Goal: Obtain resource: Obtain resource

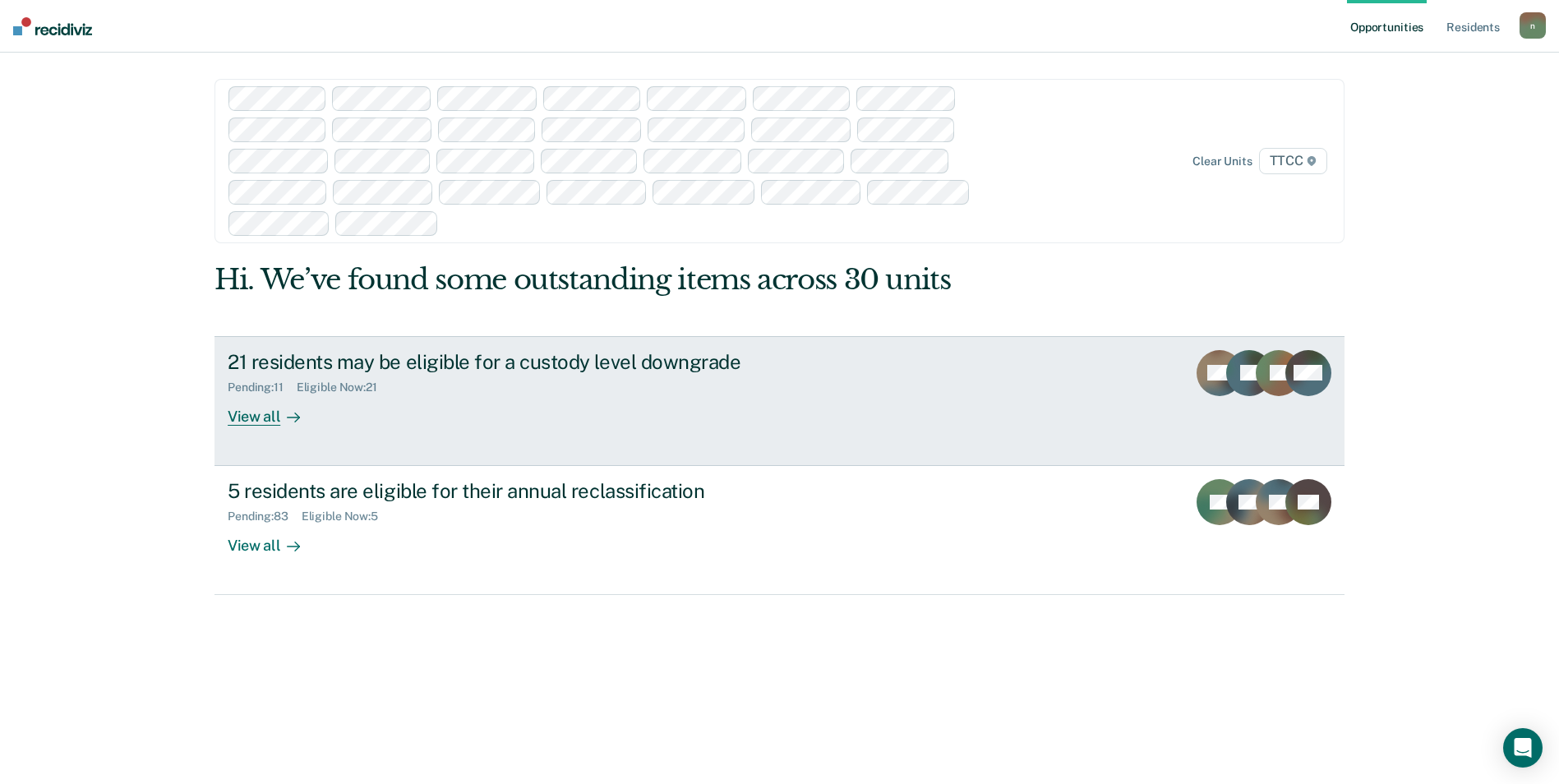
click at [1239, 376] on rect at bounding box center [1249, 372] width 46 height 46
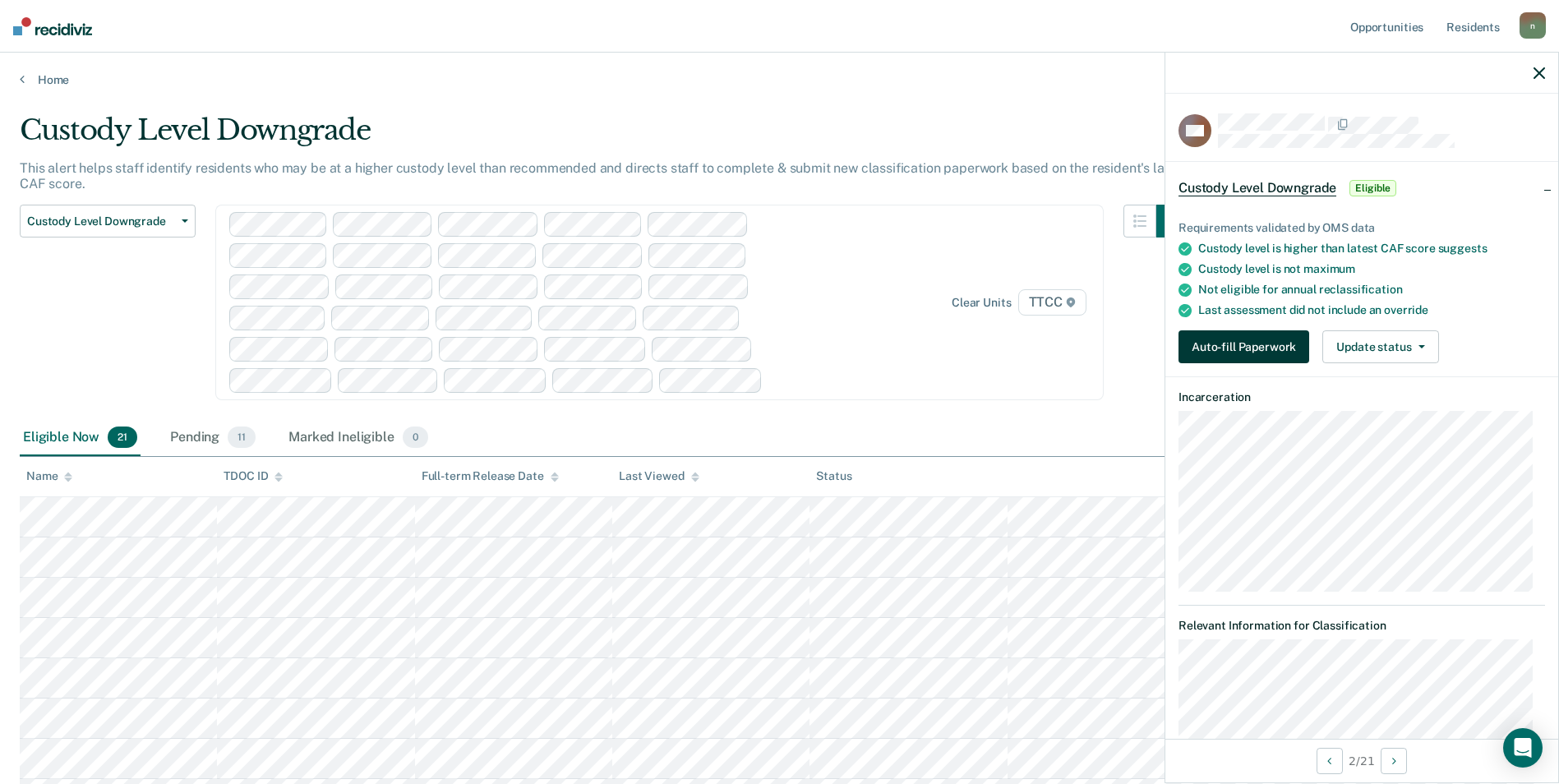
click at [1256, 351] on button "Auto-fill Paperwork" at bounding box center [1243, 347] width 130 height 33
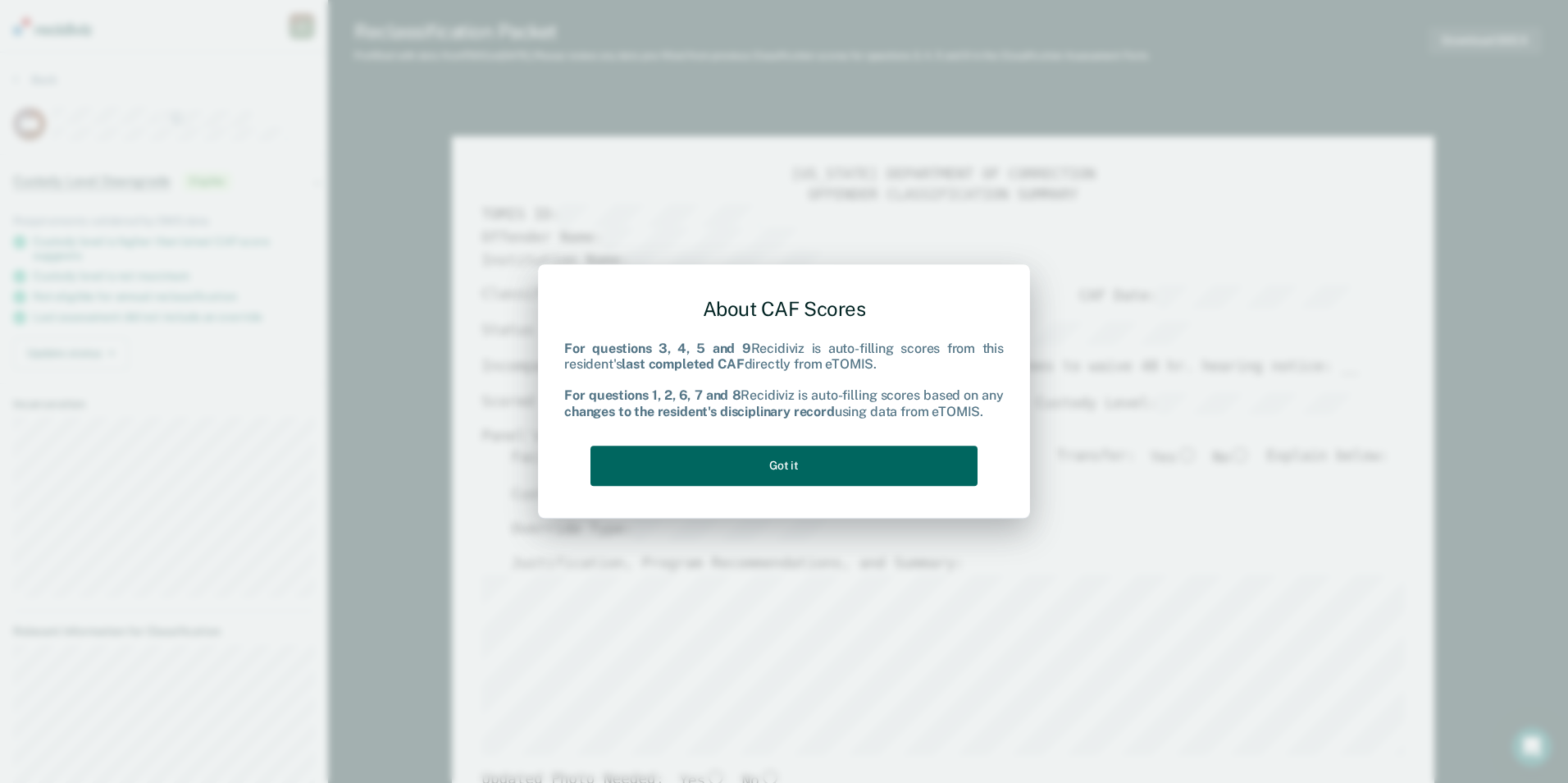
click at [686, 457] on button "Got it" at bounding box center [784, 465] width 387 height 40
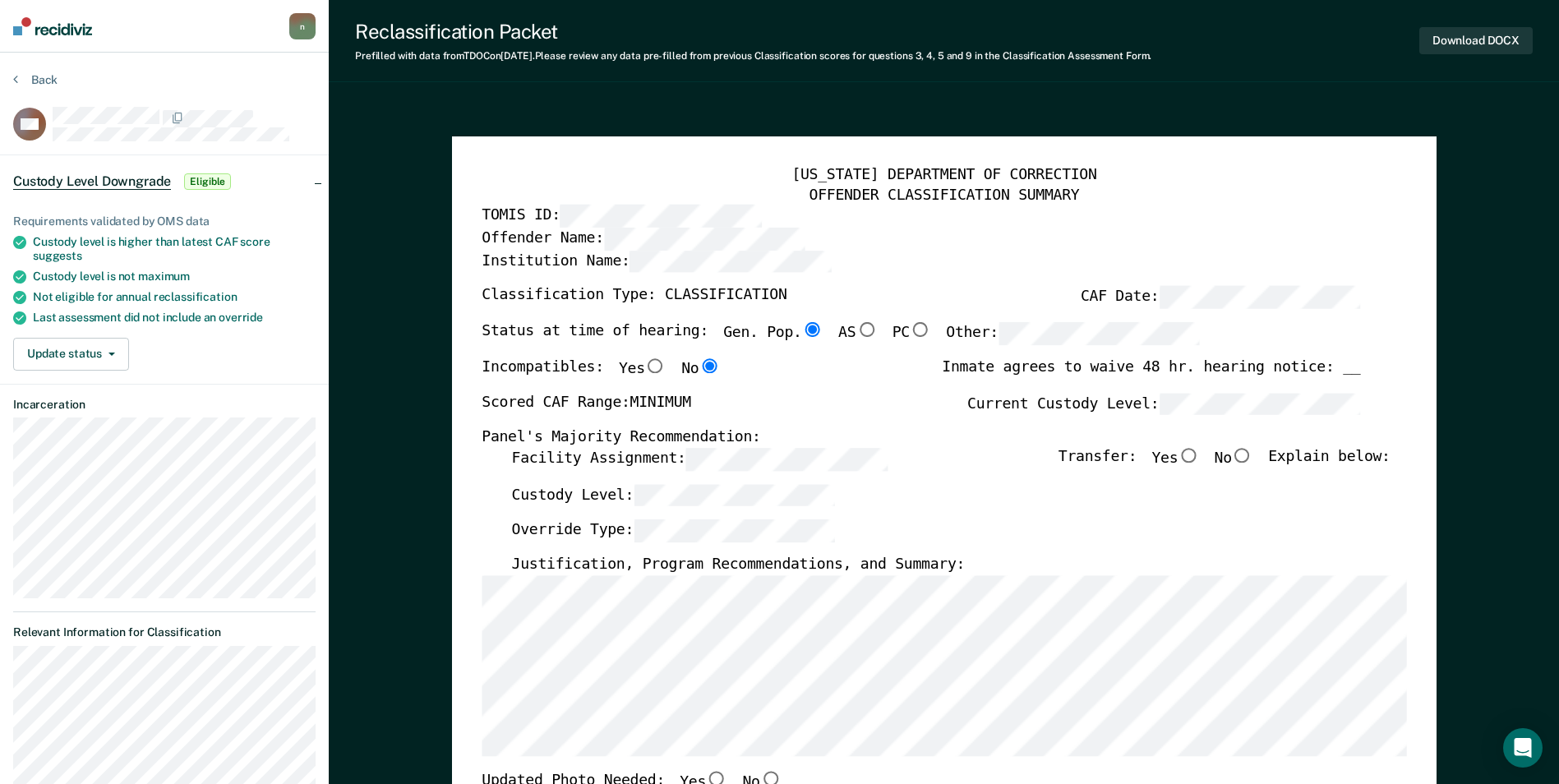
click at [1253, 454] on input "No" at bounding box center [1242, 454] width 21 height 15
type textarea "x"
radio input "true"
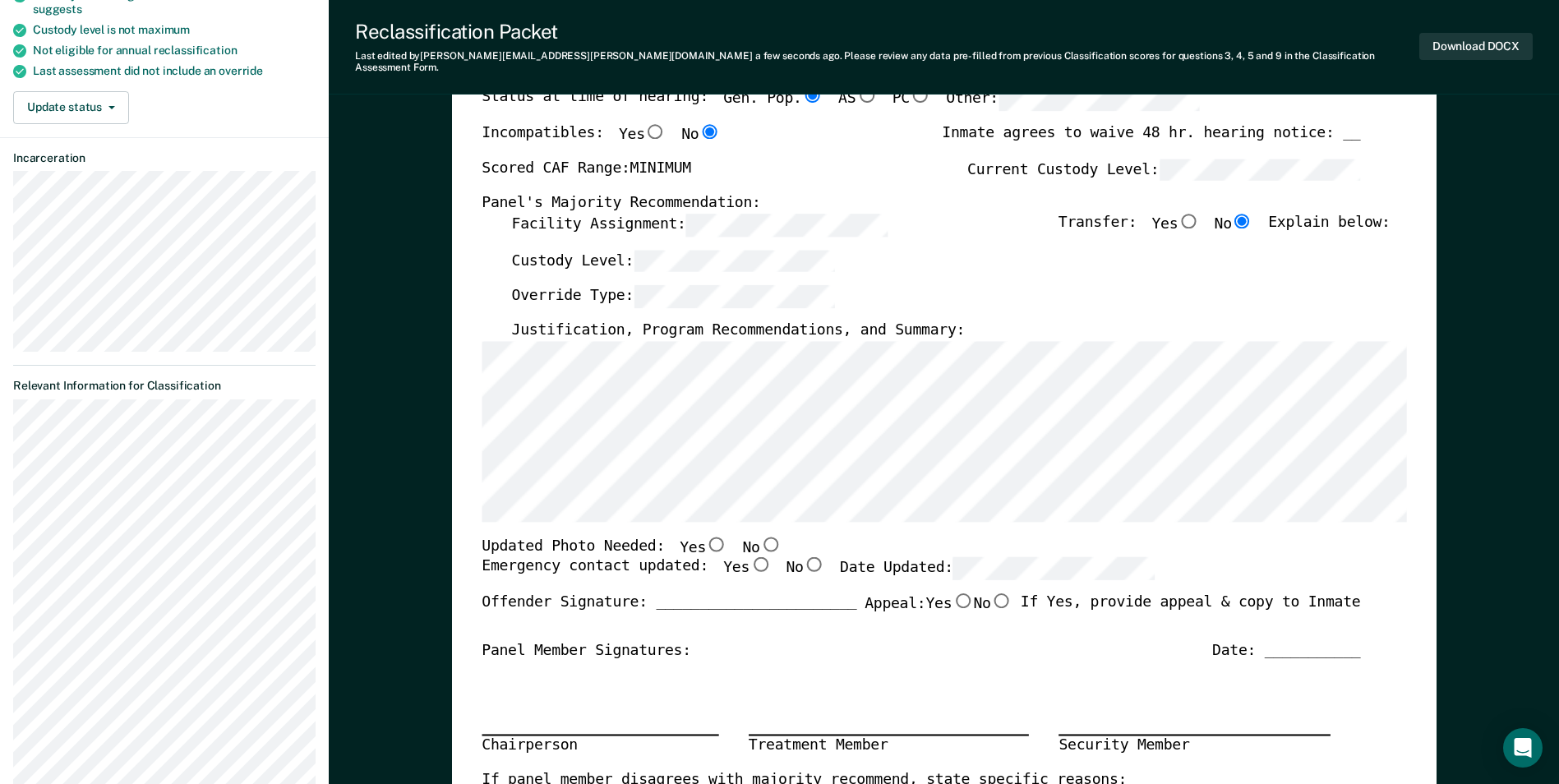
scroll to position [411, 0]
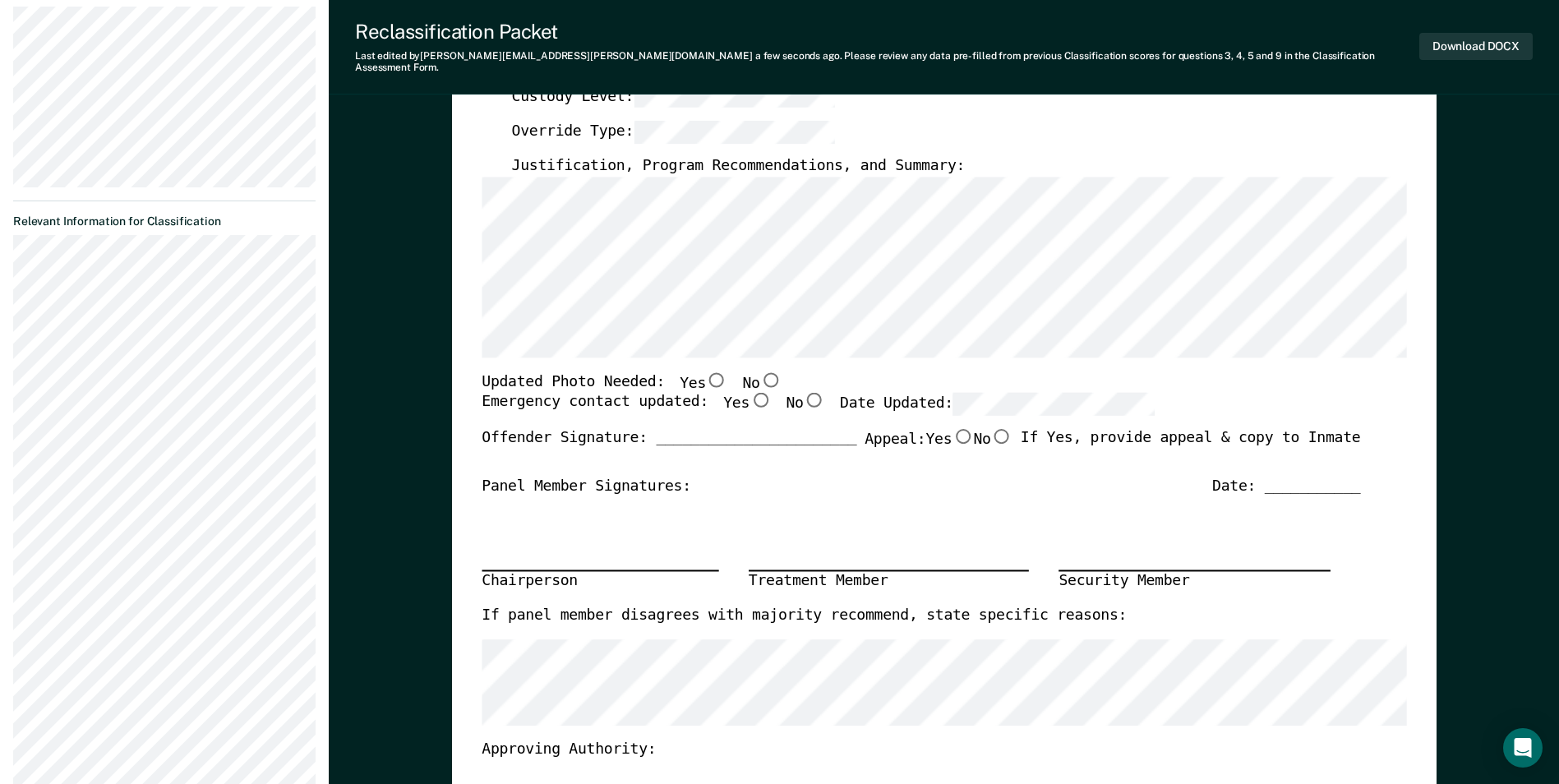
click at [759, 371] on input "No" at bounding box center [769, 378] width 21 height 15
type textarea "x"
radio input "true"
click at [749, 392] on input "Yes" at bounding box center [760, 399] width 21 height 15
type textarea "x"
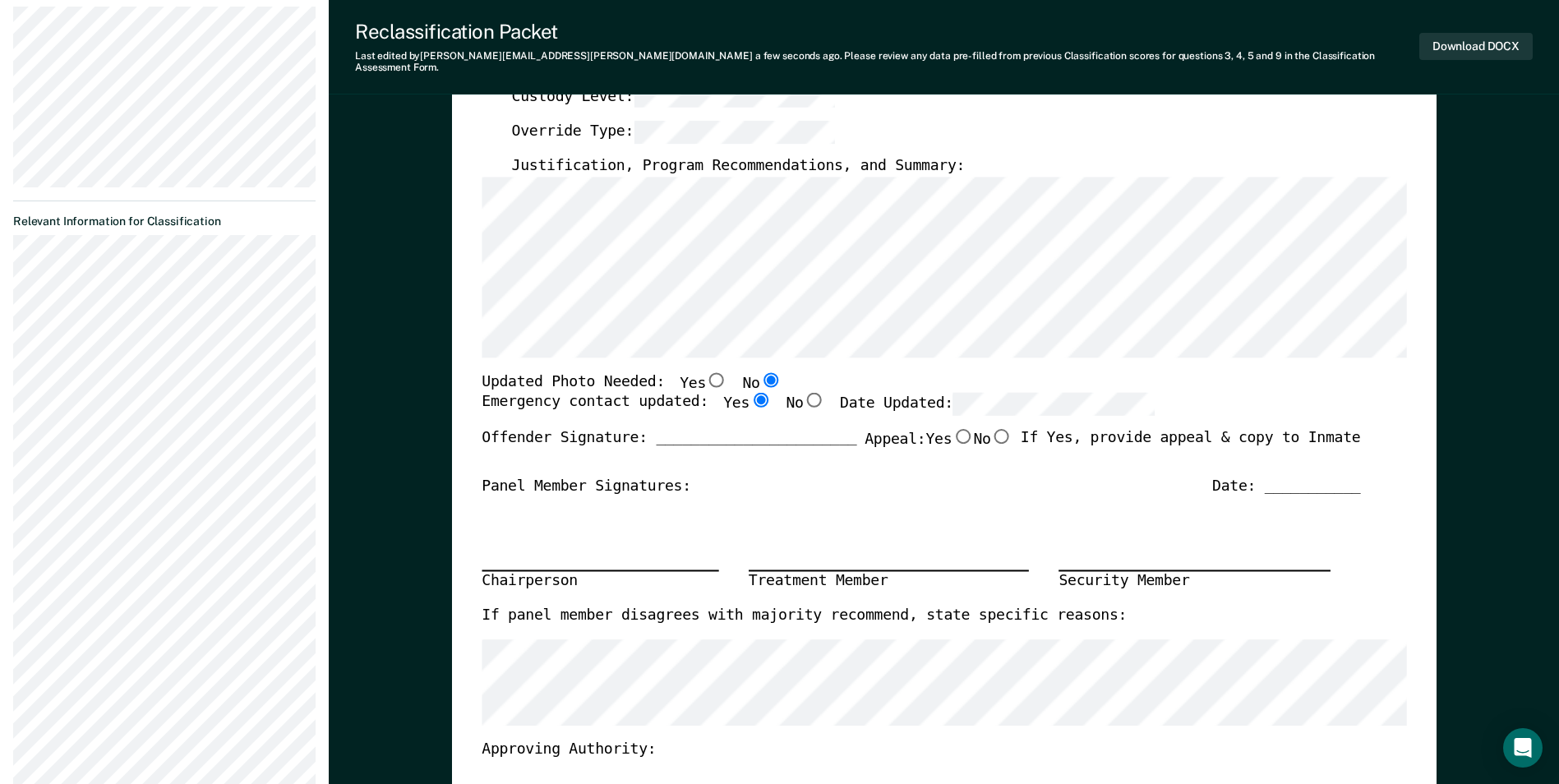
radio input "true"
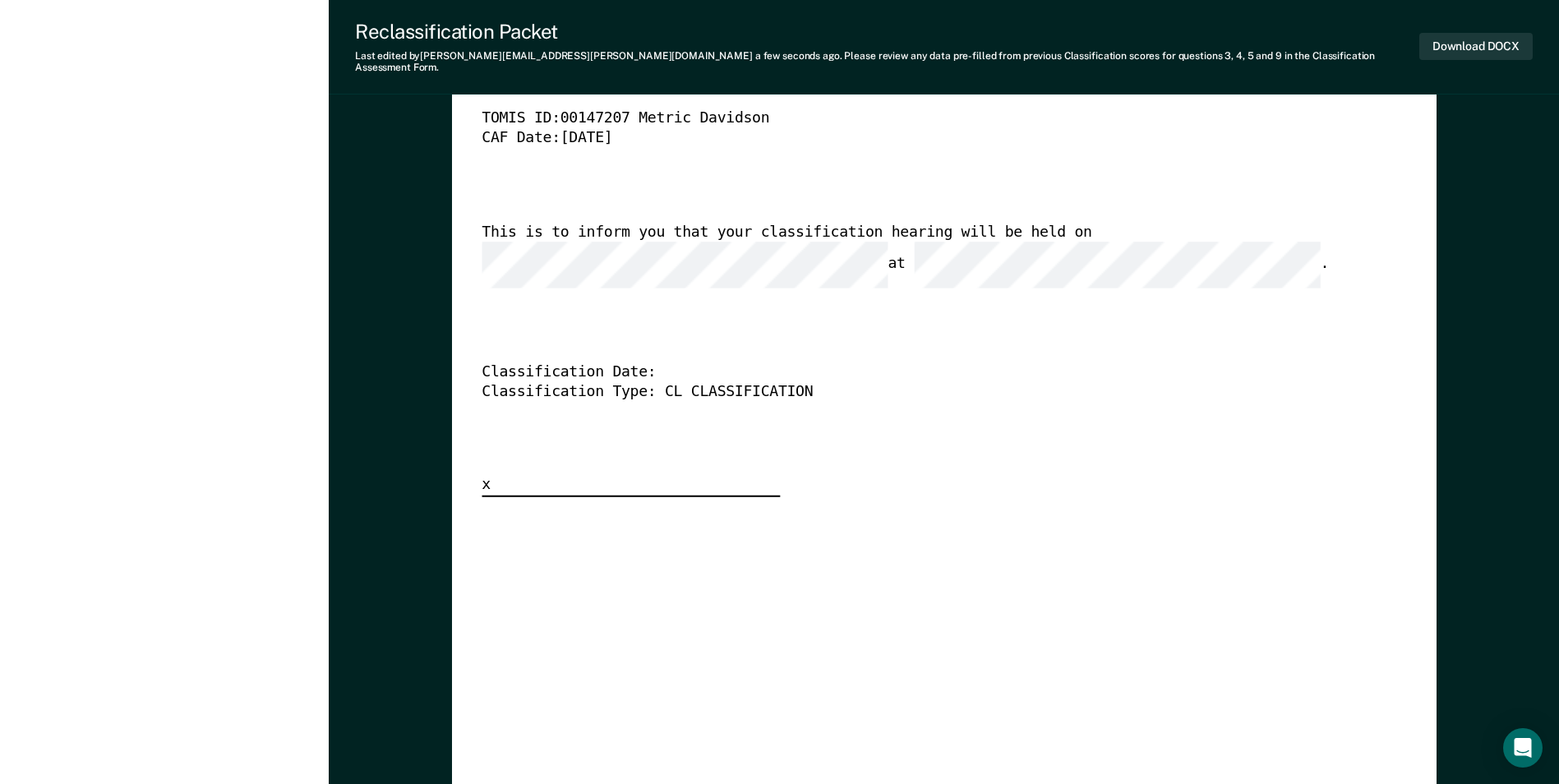
scroll to position [4108, 0]
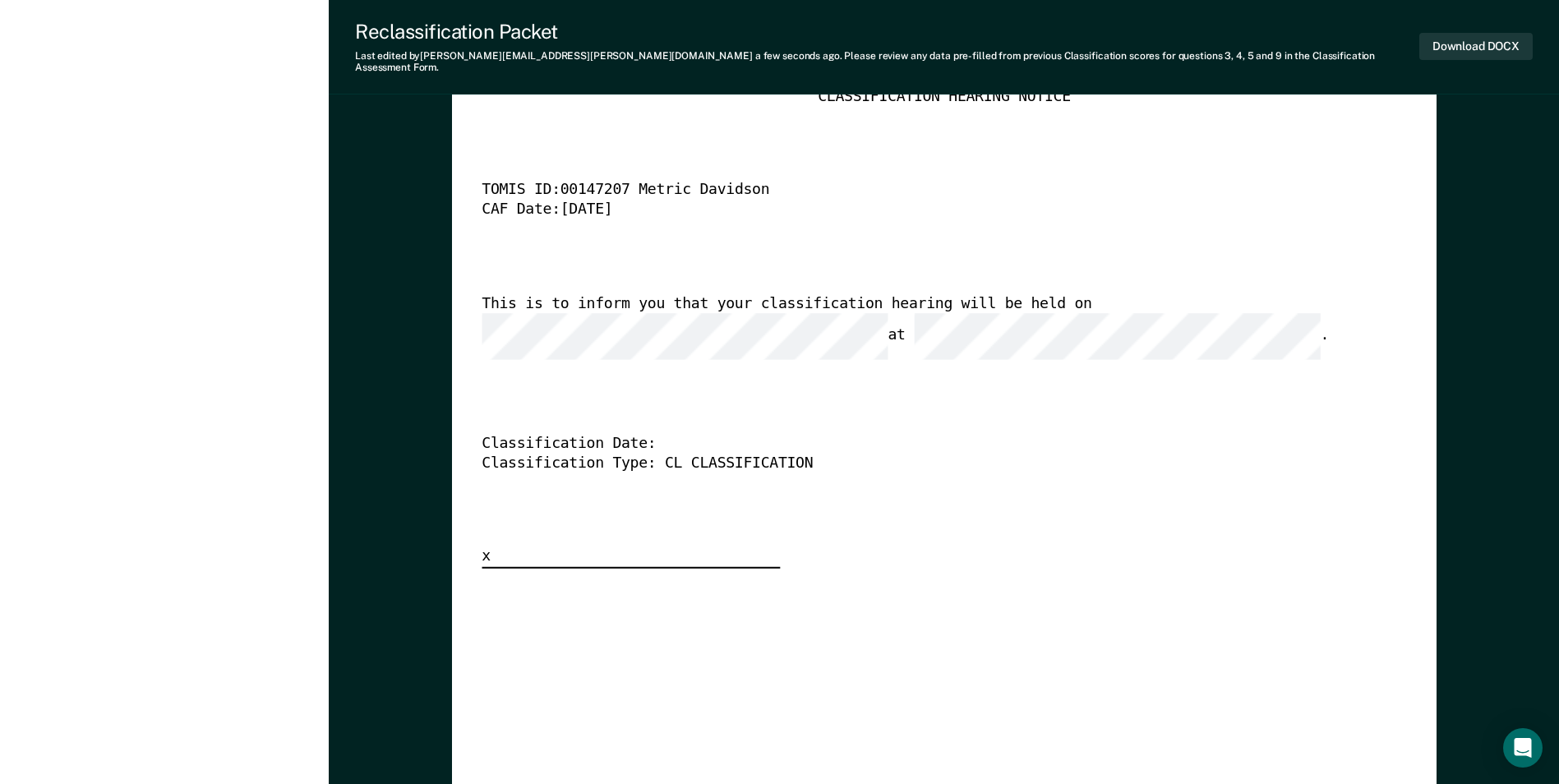
click at [1306, 593] on div "[US_STATE] DEPARTMENT OF CORRECTION CLASSIFICATION HEARING NOTICE TOMIS ID: 001…" at bounding box center [943, 679] width 924 height 1223
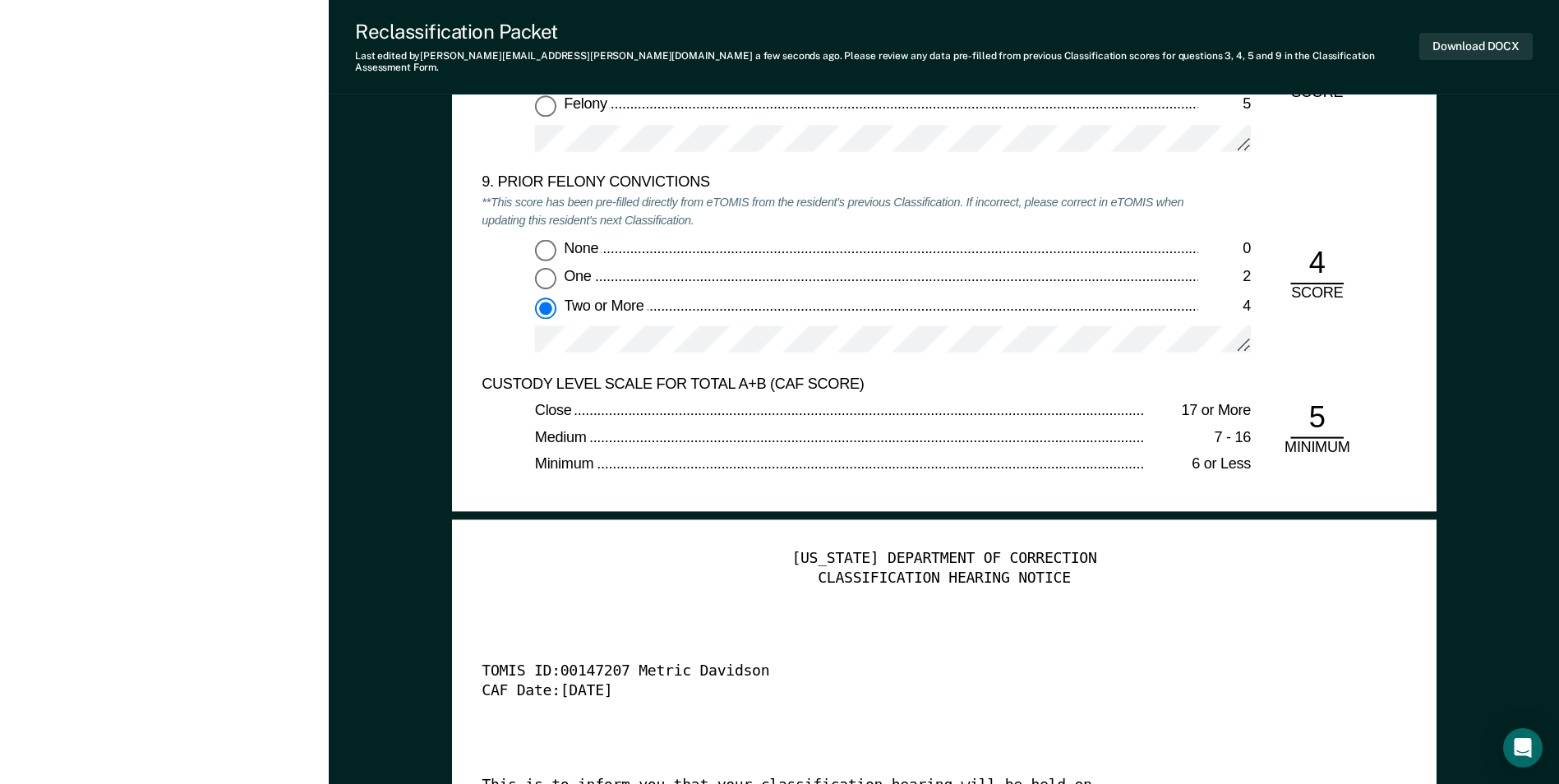
scroll to position [3615, 0]
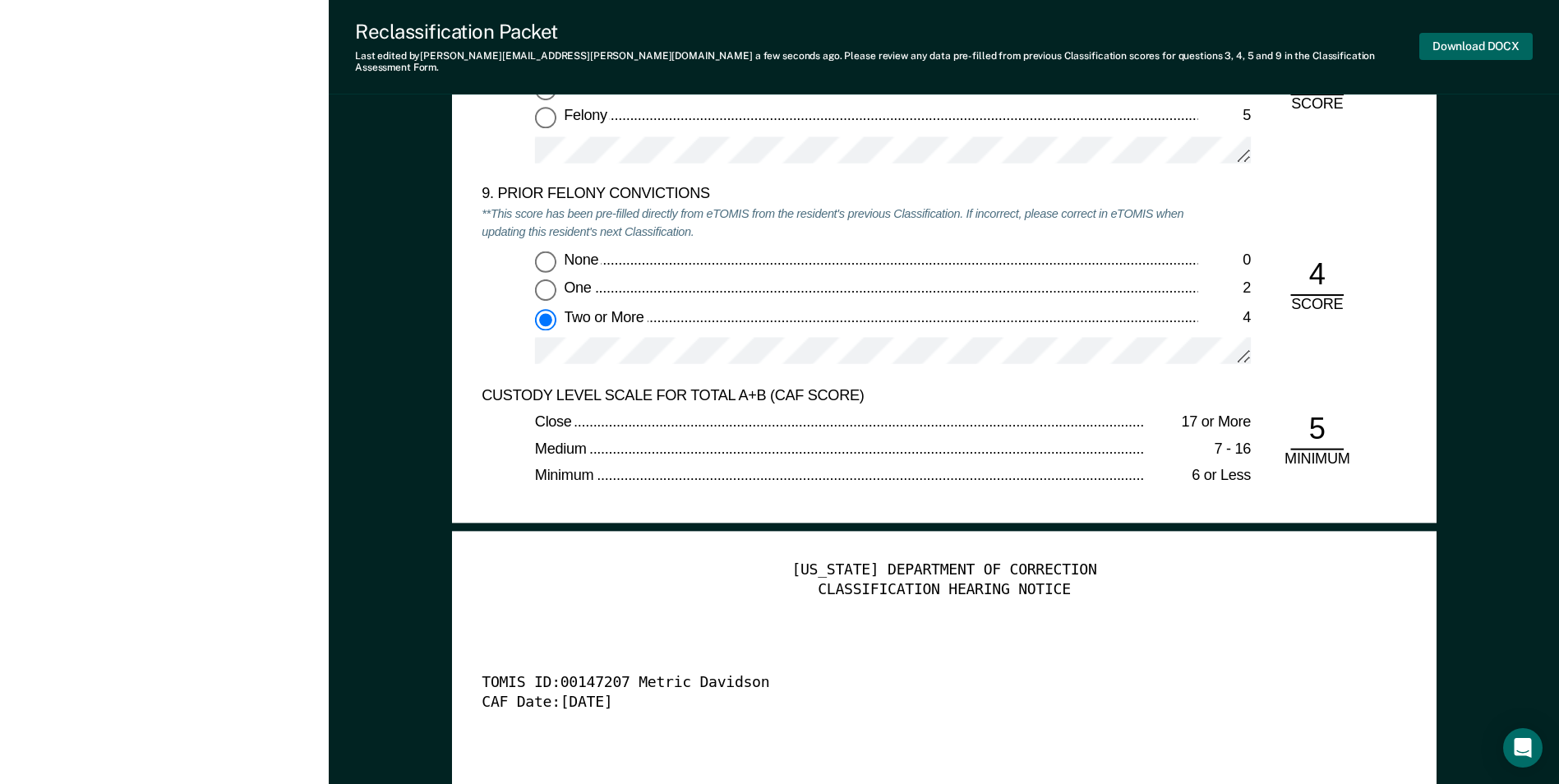
click at [1501, 43] on button "Download DOCX" at bounding box center [1476, 46] width 114 height 27
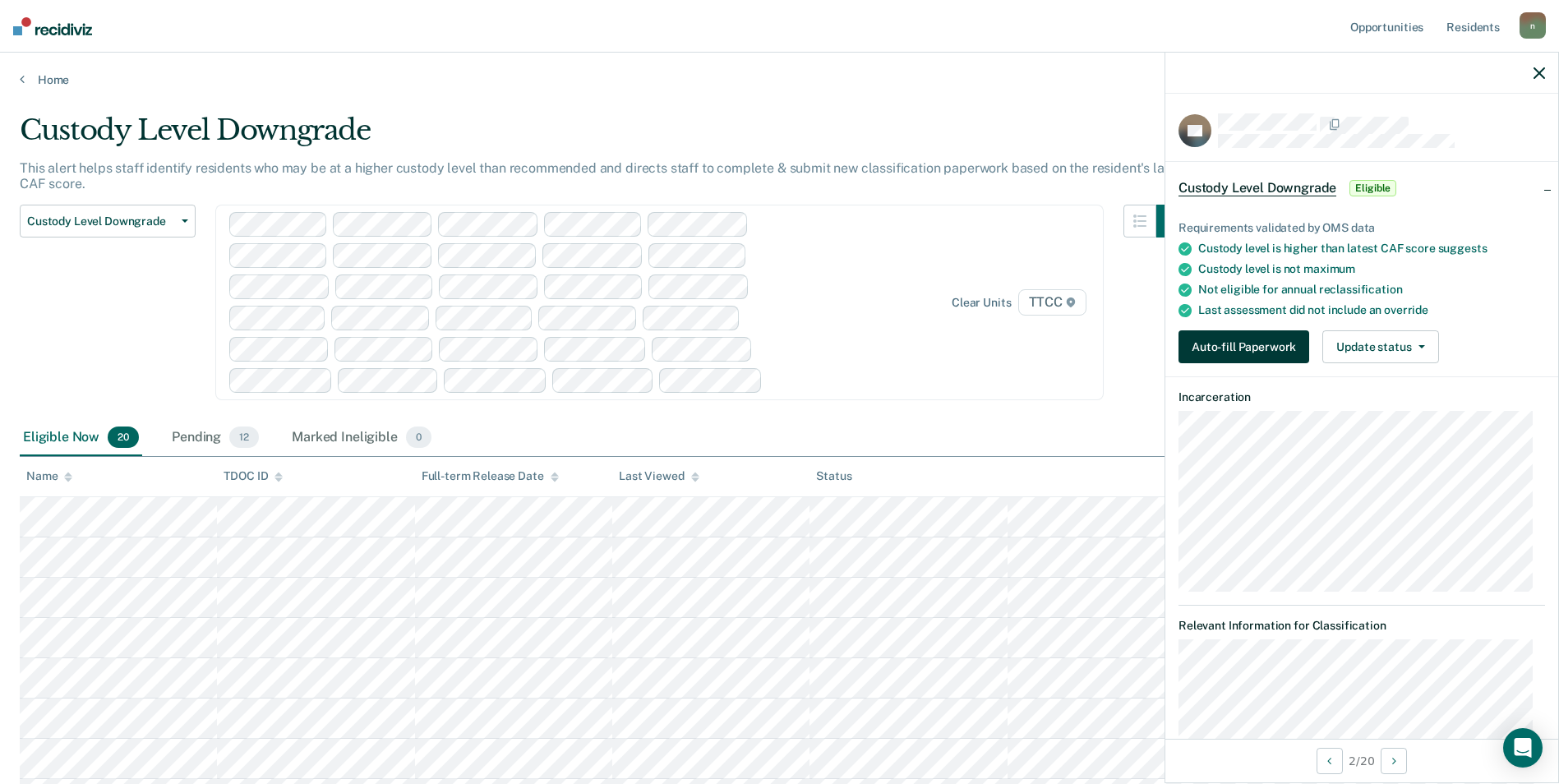
click at [1219, 343] on button "Auto-fill Paperwork" at bounding box center [1243, 347] width 130 height 33
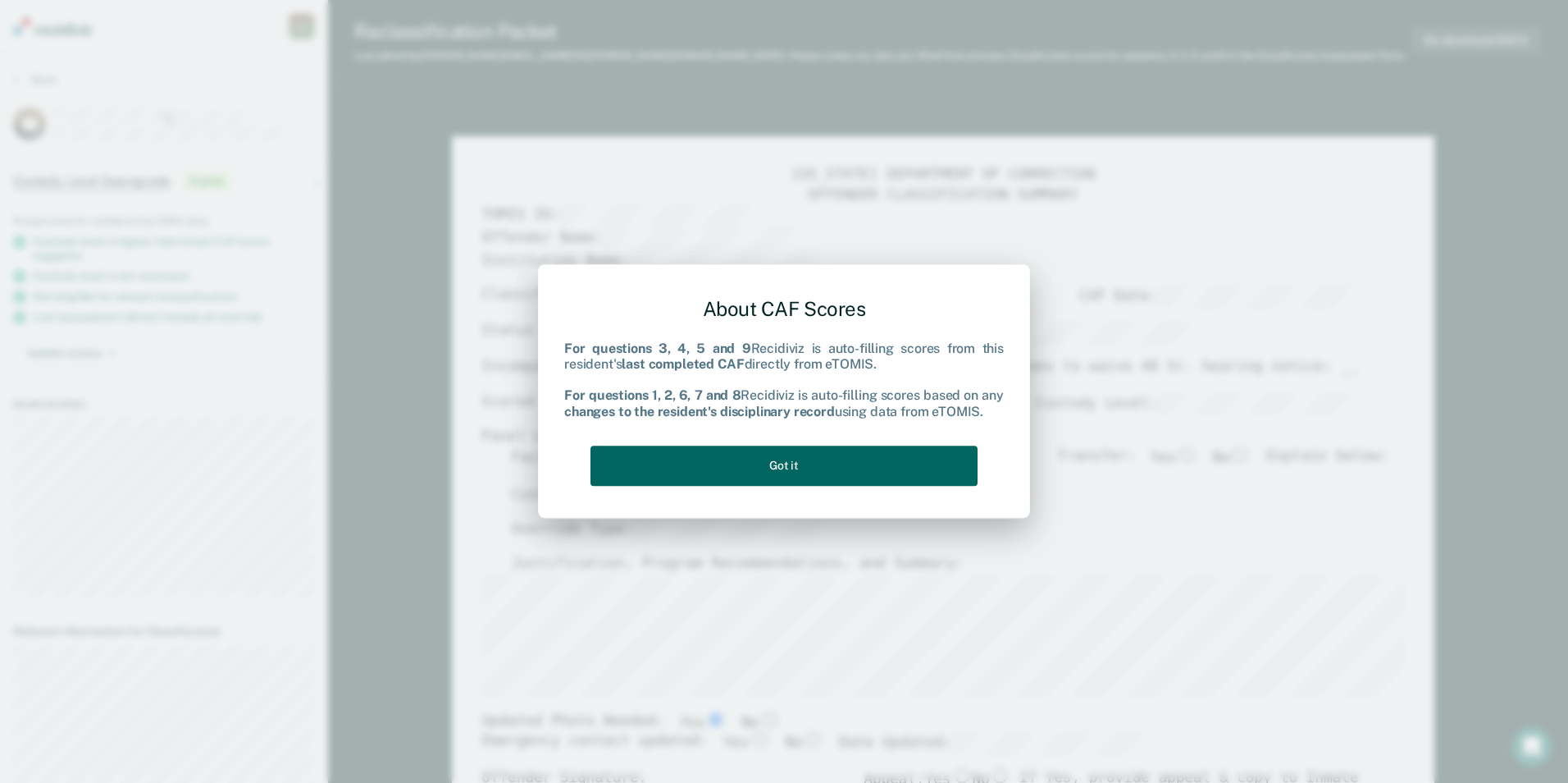
click at [790, 467] on button "Got it" at bounding box center [784, 465] width 387 height 40
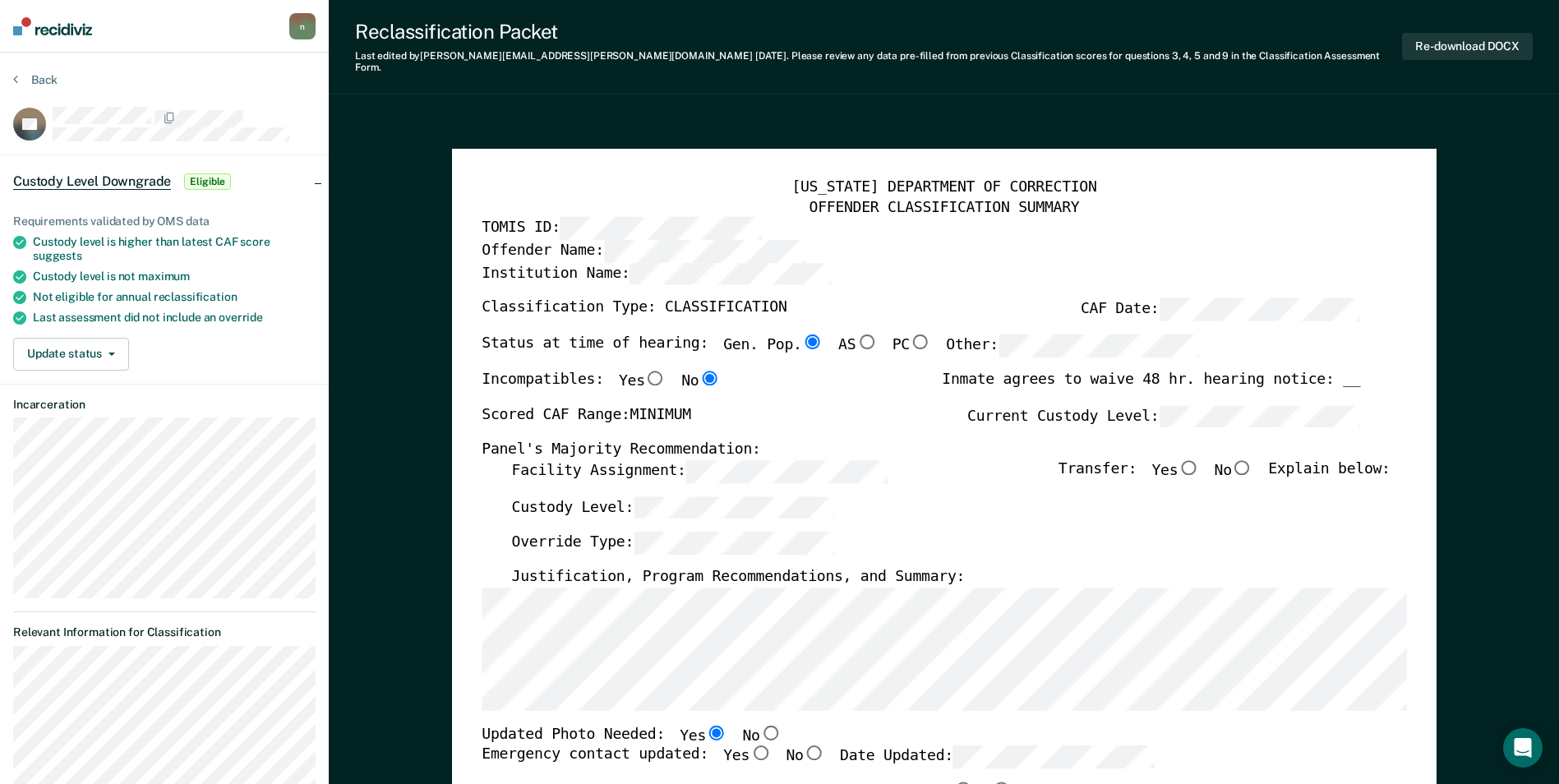
click at [1252, 459] on input "No" at bounding box center [1242, 466] width 21 height 15
type textarea "x"
radio input "true"
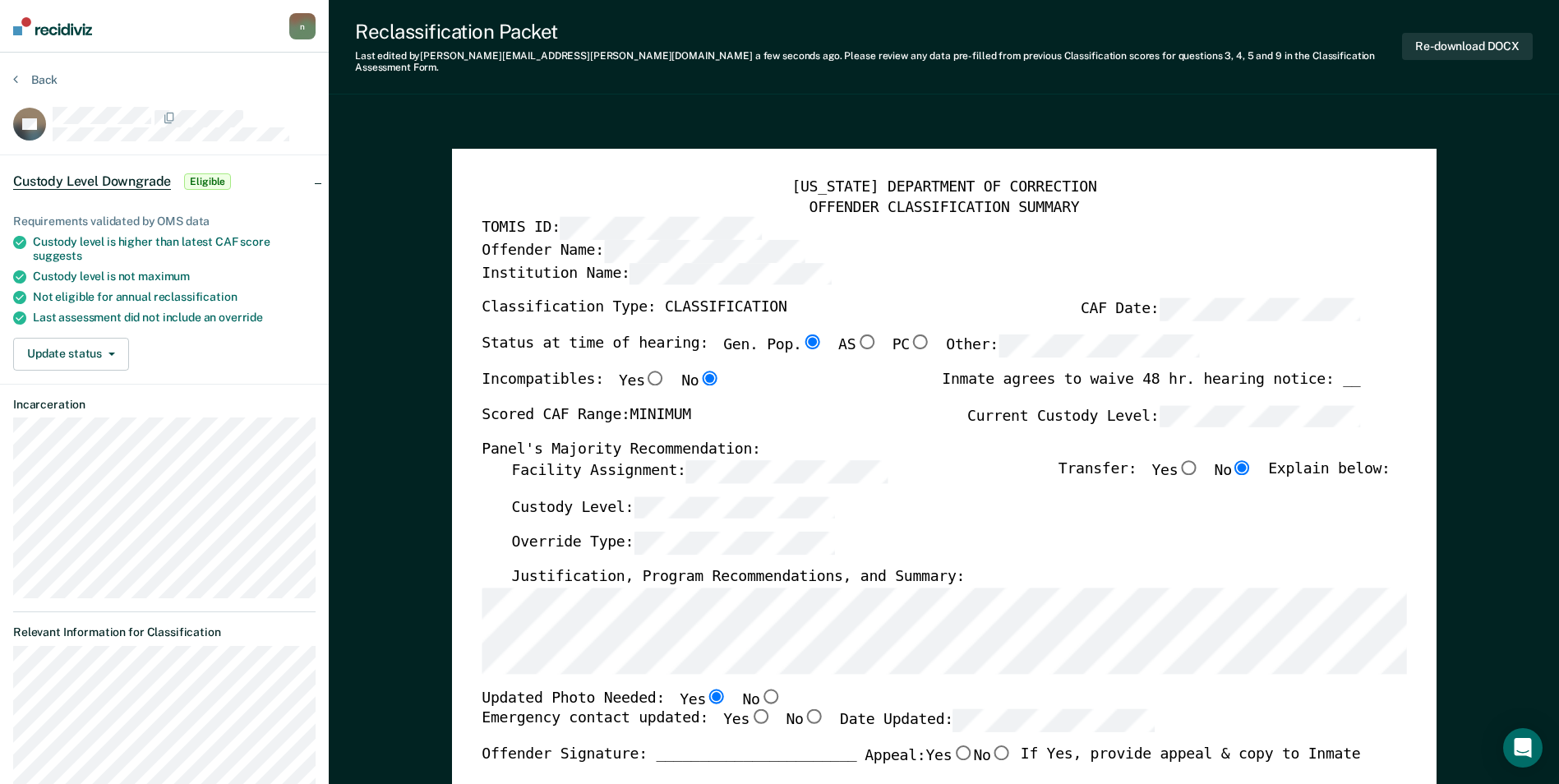
scroll to position [329, 0]
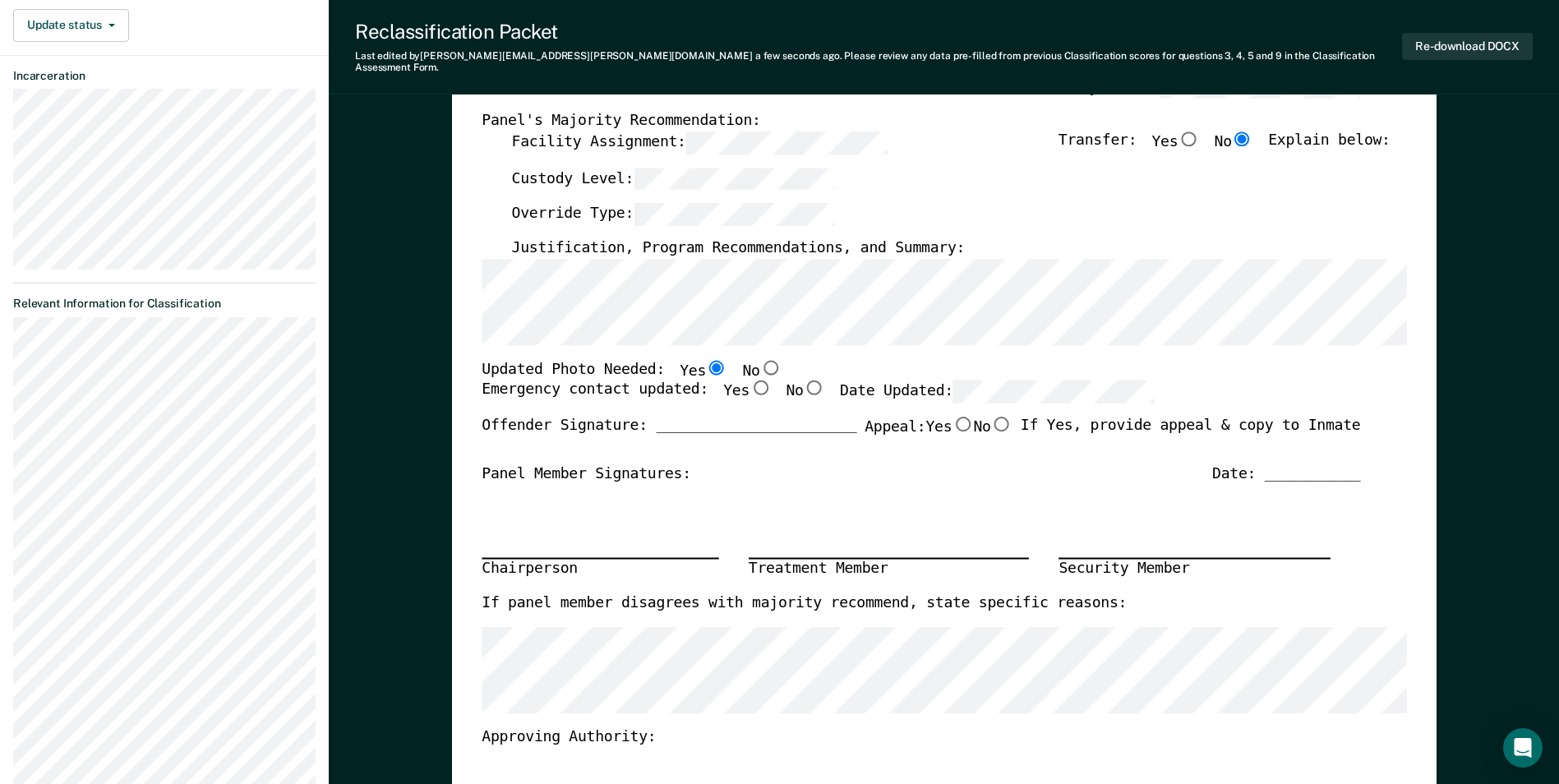
click at [749, 380] on input "Yes" at bounding box center [760, 387] width 21 height 15
type textarea "x"
radio input "true"
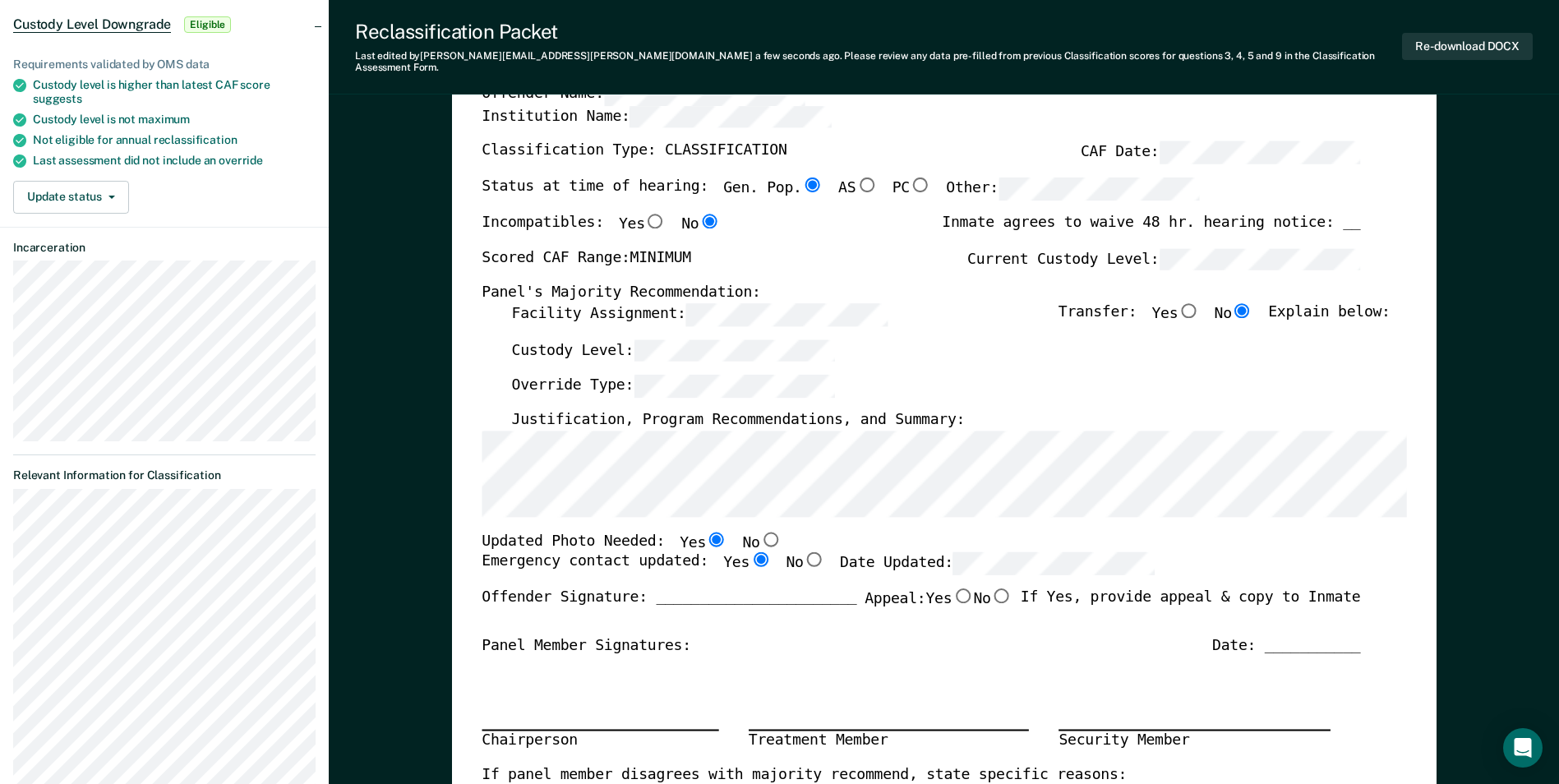
scroll to position [246, 0]
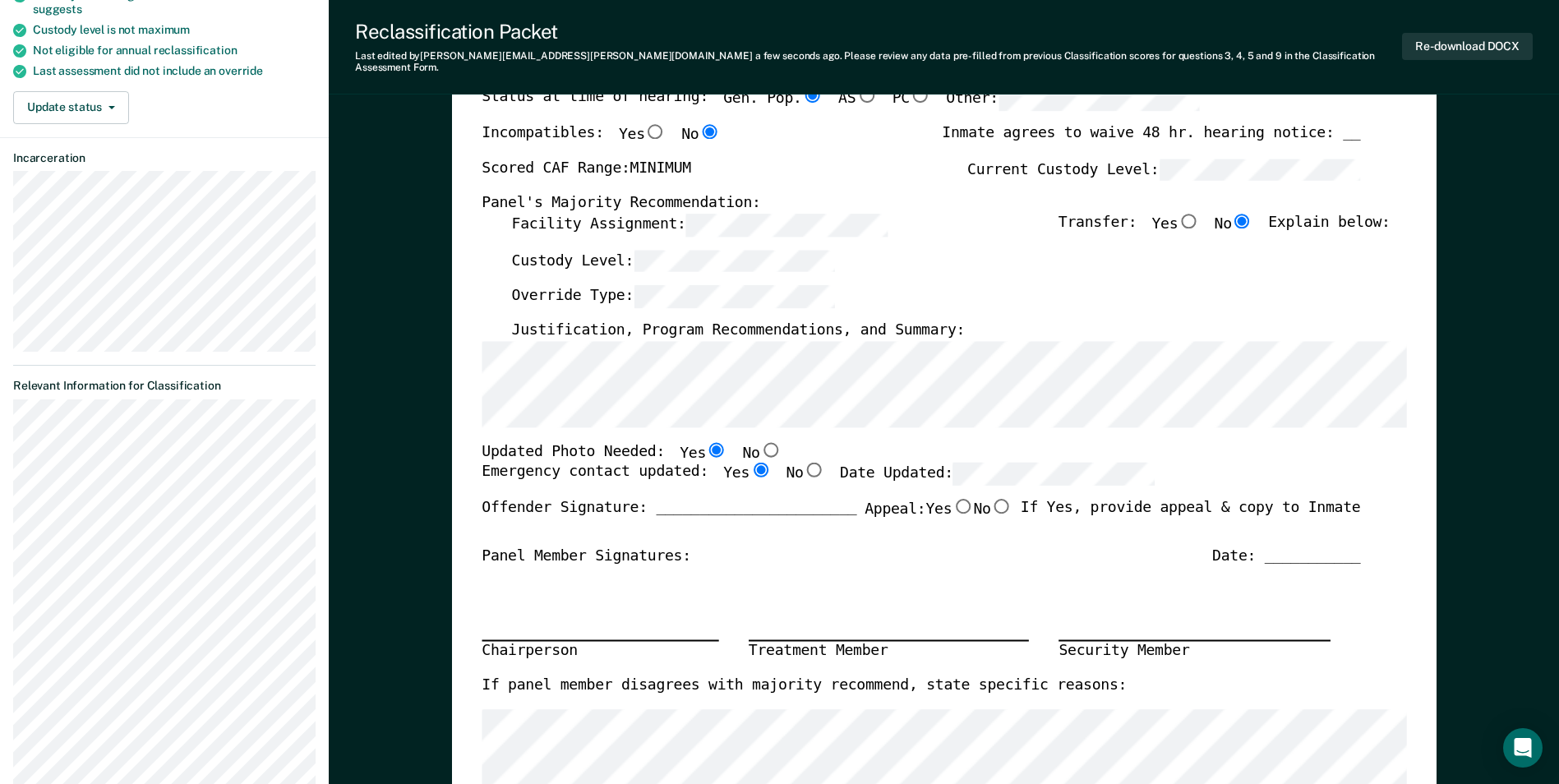
drag, startPoint x: 753, startPoint y: 439, endPoint x: 760, endPoint y: 454, distance: 16.6
click at [759, 441] on input "No" at bounding box center [769, 448] width 21 height 15
type textarea "x"
radio input "false"
radio input "true"
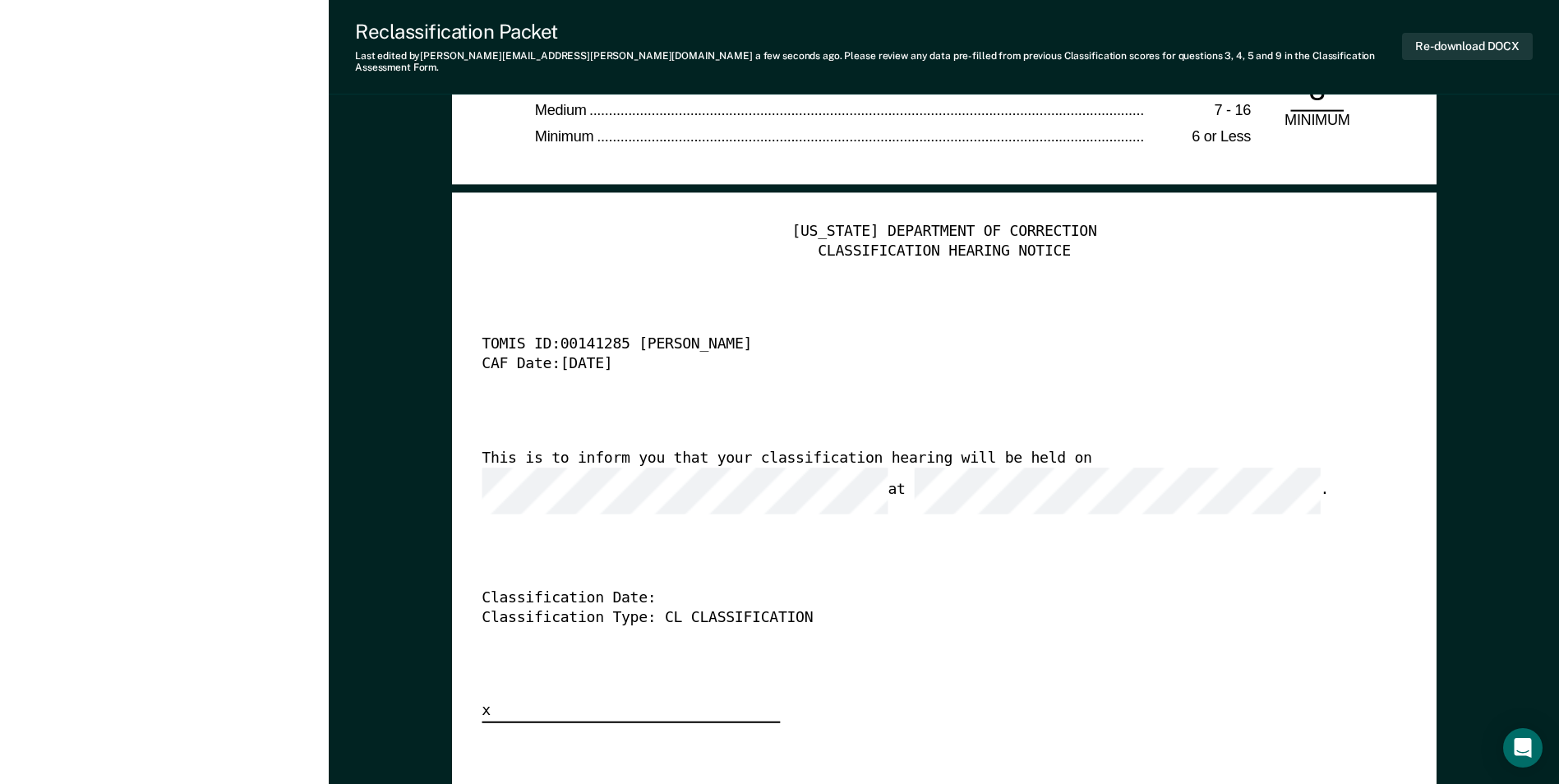
scroll to position [4108, 0]
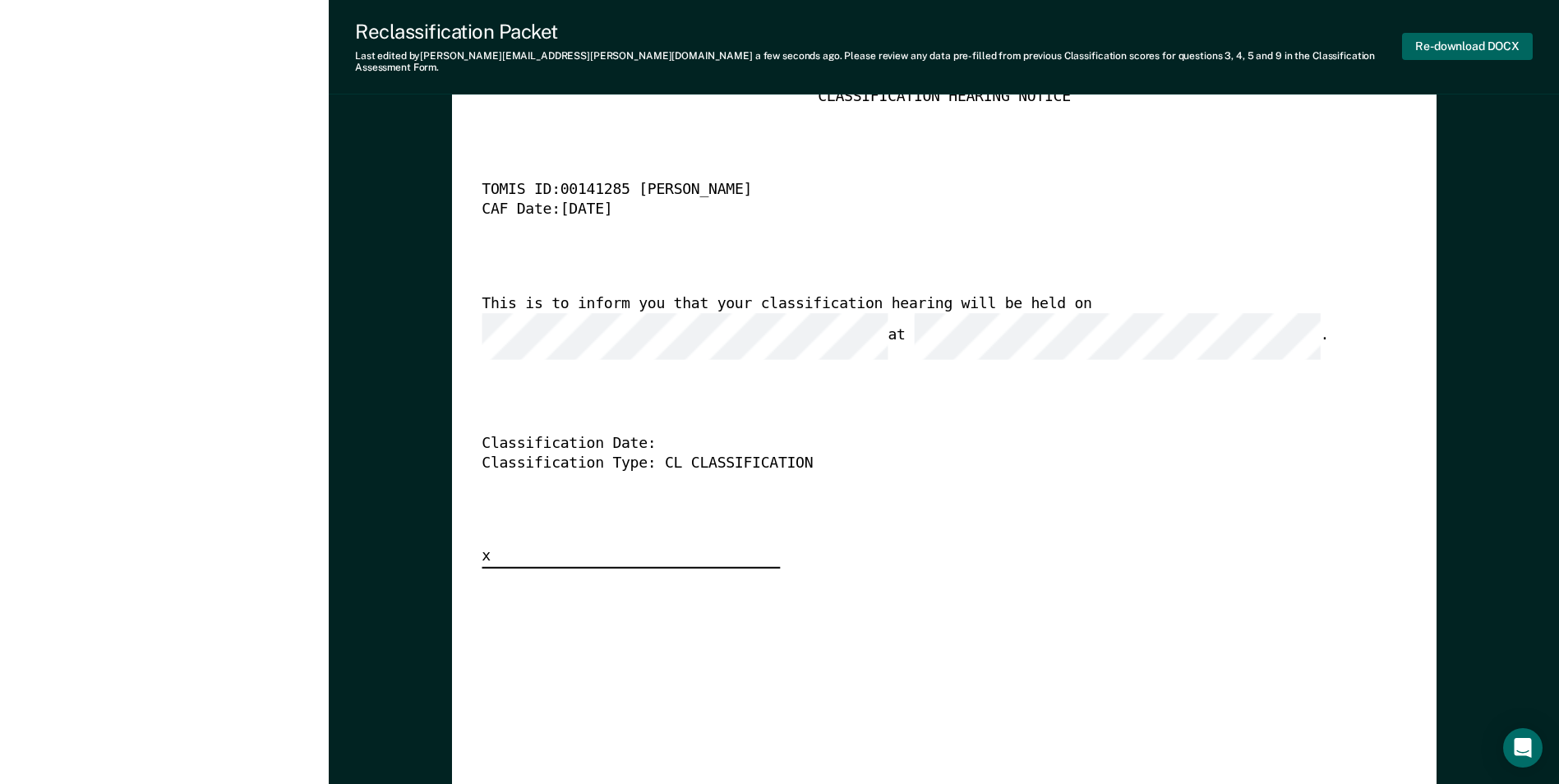
click at [1499, 33] on button "Re-download DOCX" at bounding box center [1466, 46] width 130 height 27
click at [599, 120] on div "[US_STATE] DEPARTMENT OF CORRECTION CLASSIFICATION HEARING NOTICE TOMIS ID: 001…" at bounding box center [943, 318] width 924 height 500
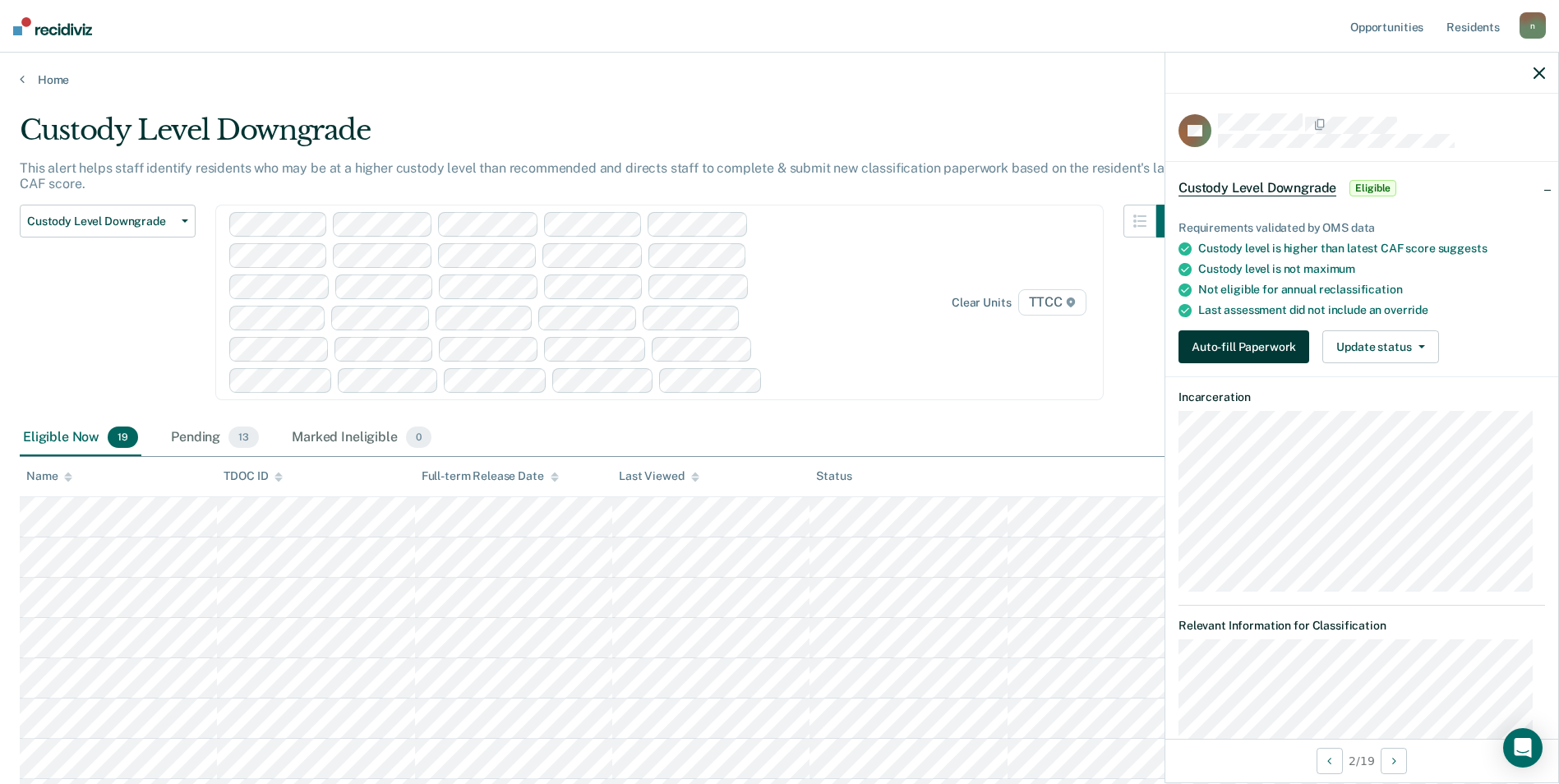
click at [1224, 342] on button "Auto-fill Paperwork" at bounding box center [1243, 347] width 130 height 33
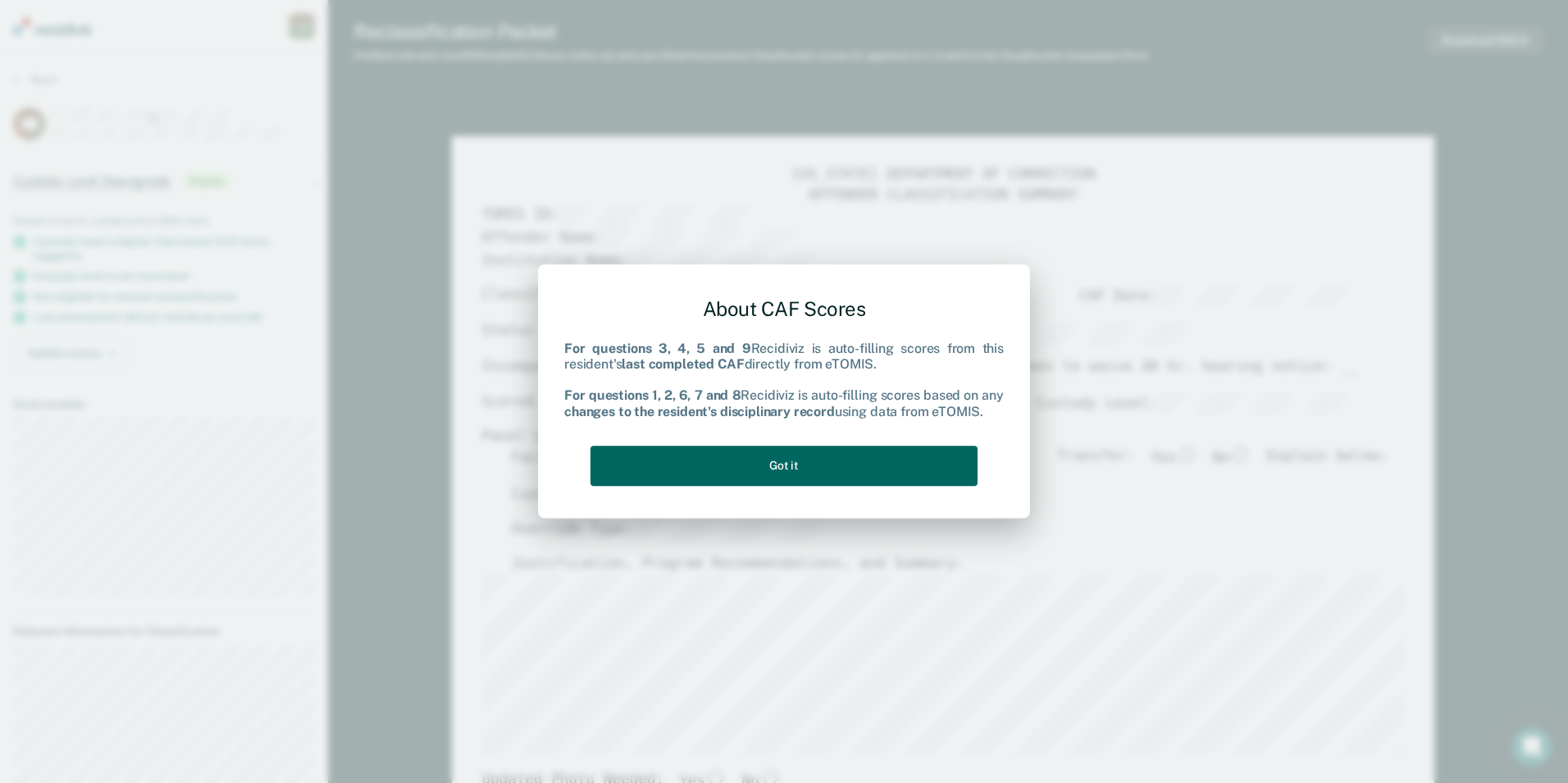
click at [782, 468] on button "Got it" at bounding box center [784, 465] width 387 height 40
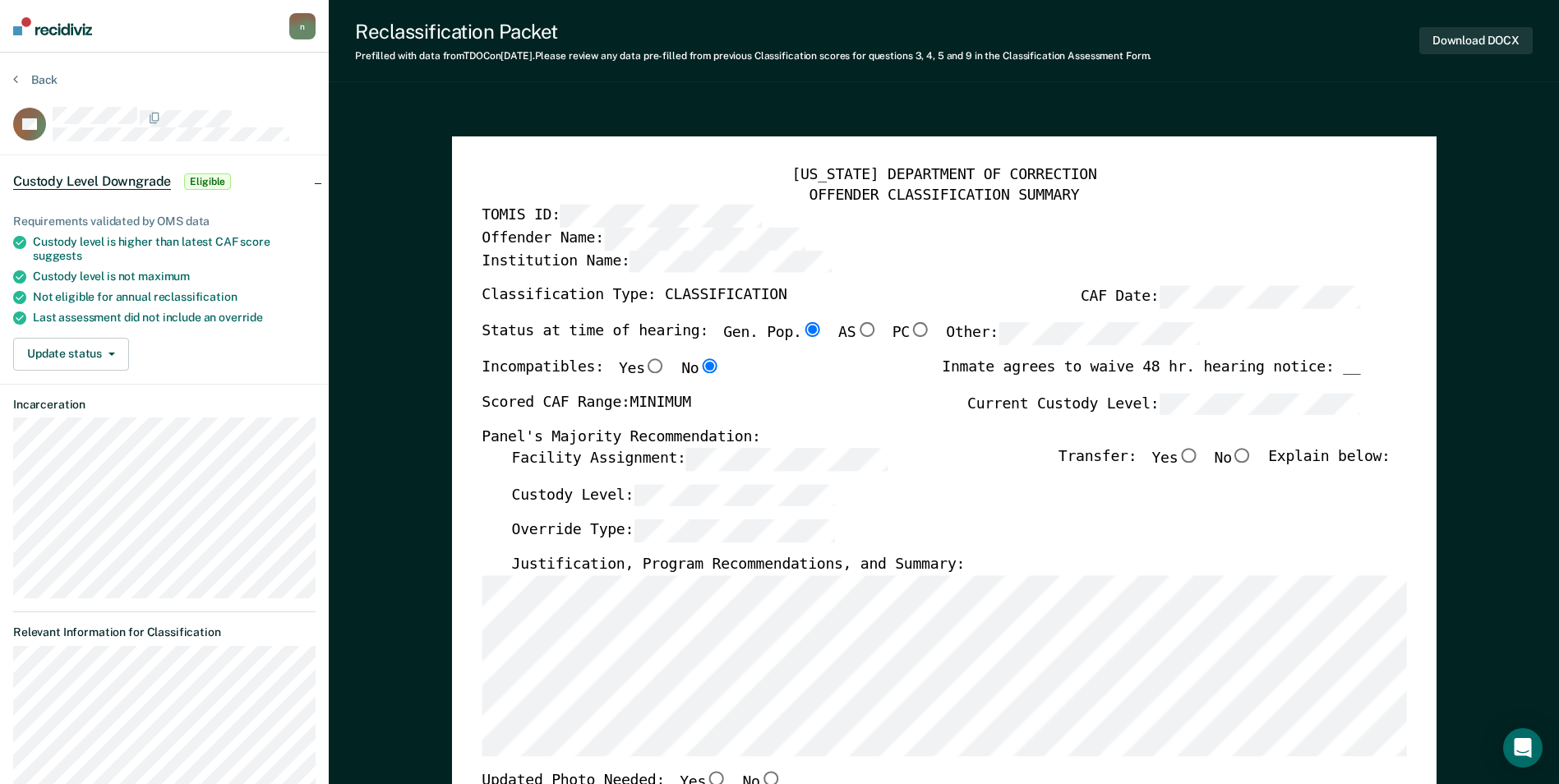
click at [1253, 454] on input "No" at bounding box center [1242, 454] width 21 height 15
type textarea "x"
radio input "true"
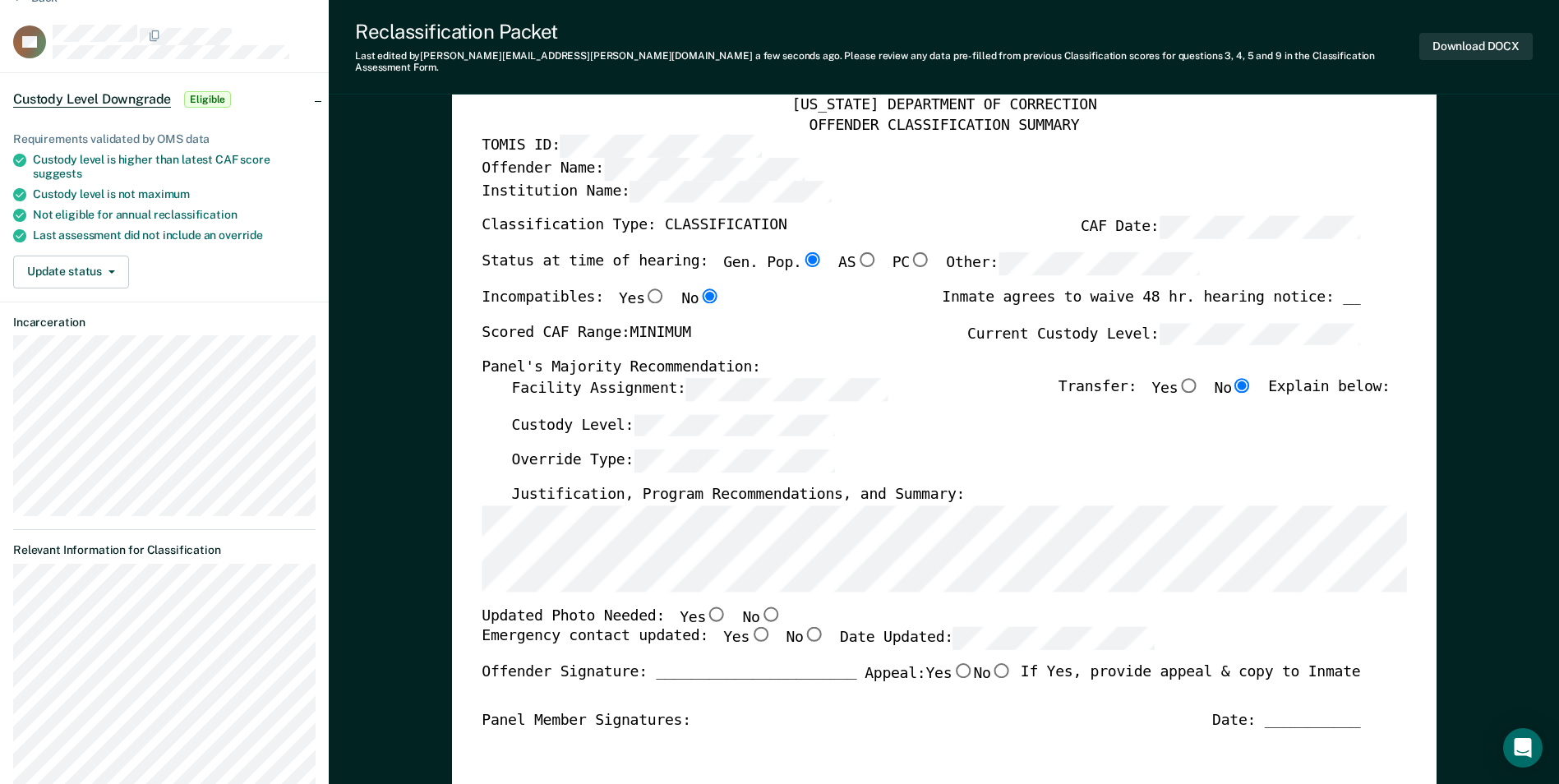
scroll to position [164, 0]
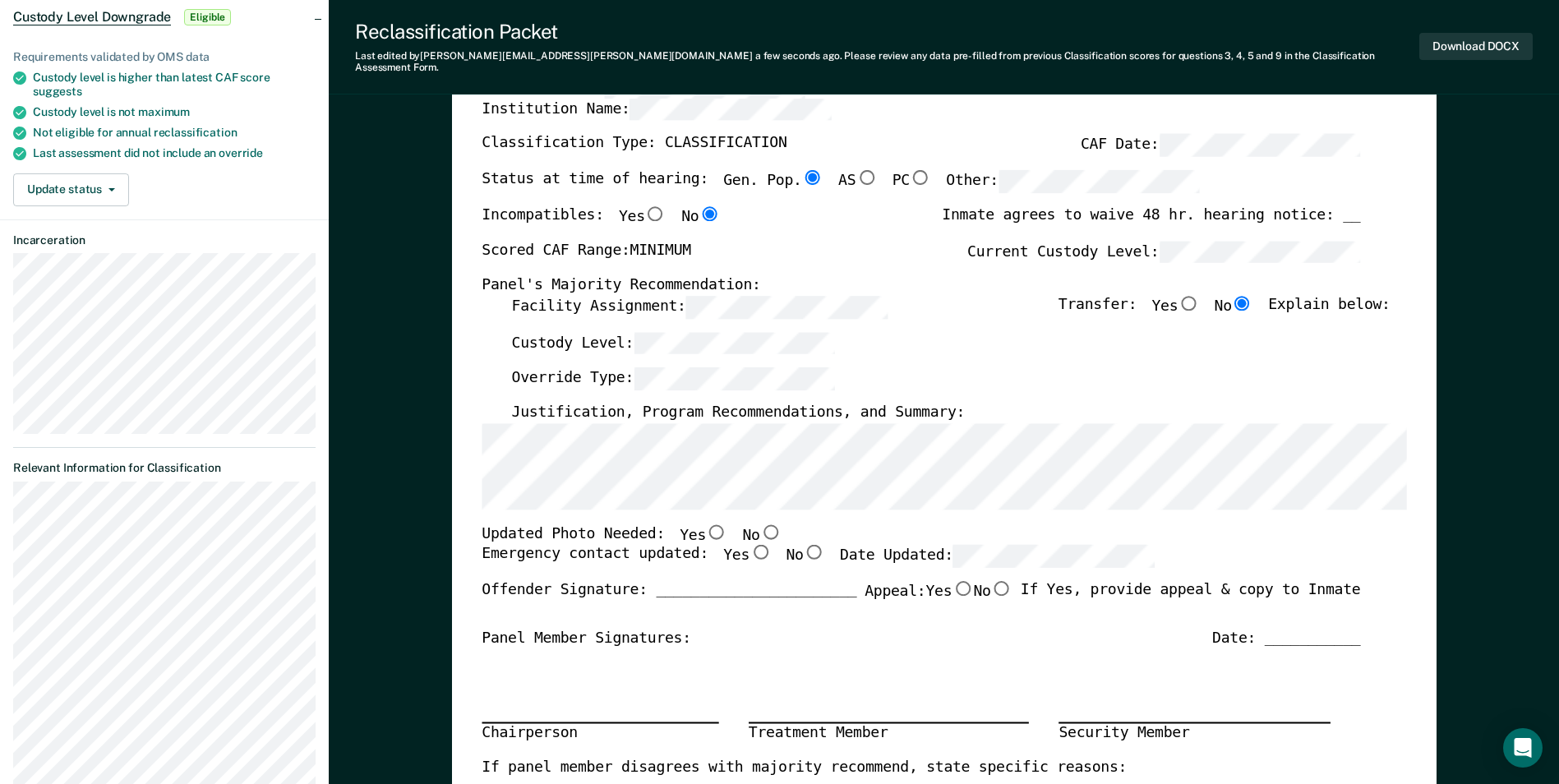
click at [706, 524] on input "Yes" at bounding box center [716, 531] width 21 height 15
type textarea "x"
radio input "true"
click at [749, 545] on input "Yes" at bounding box center [760, 552] width 21 height 15
type textarea "x"
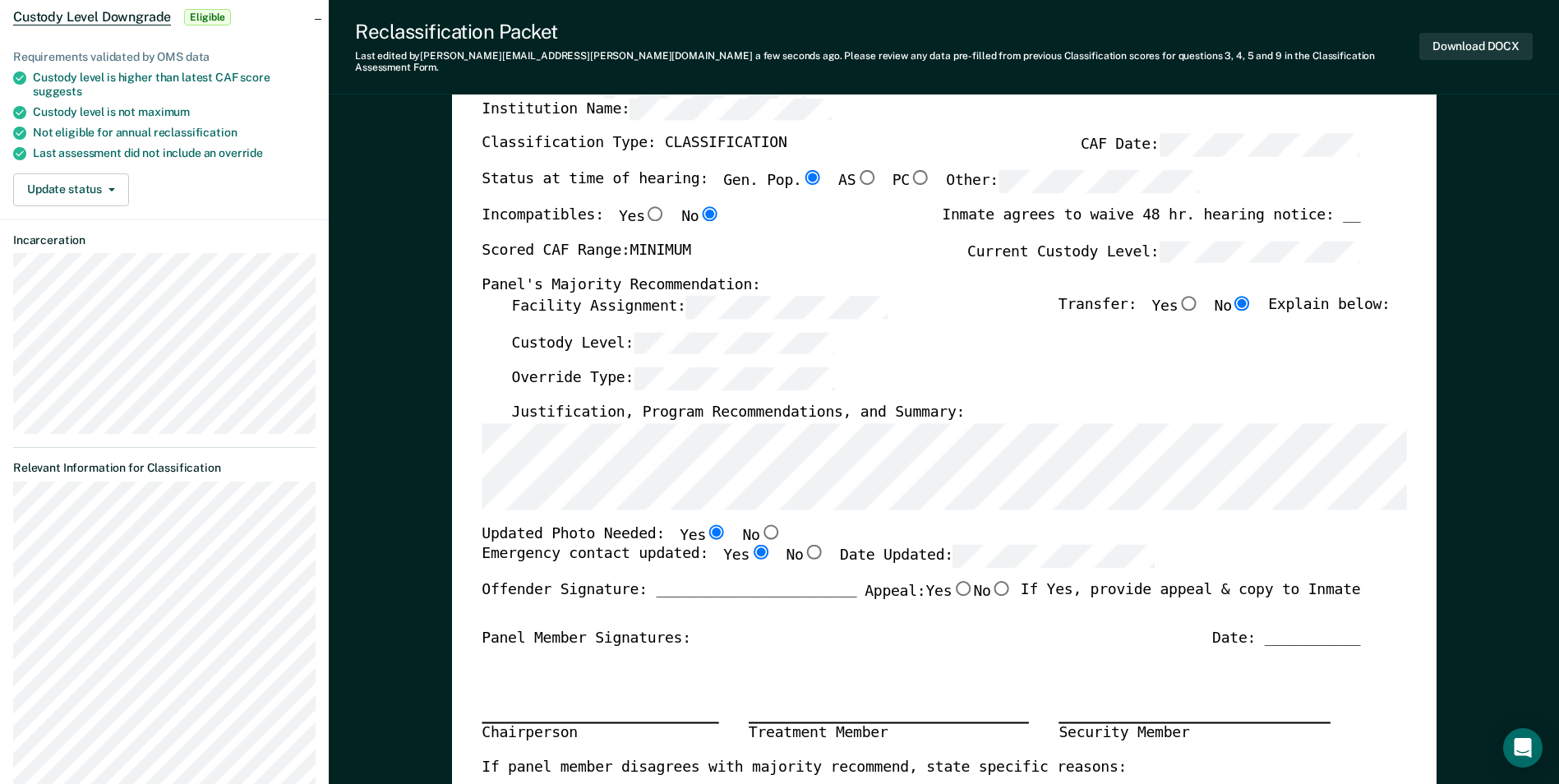
radio input "true"
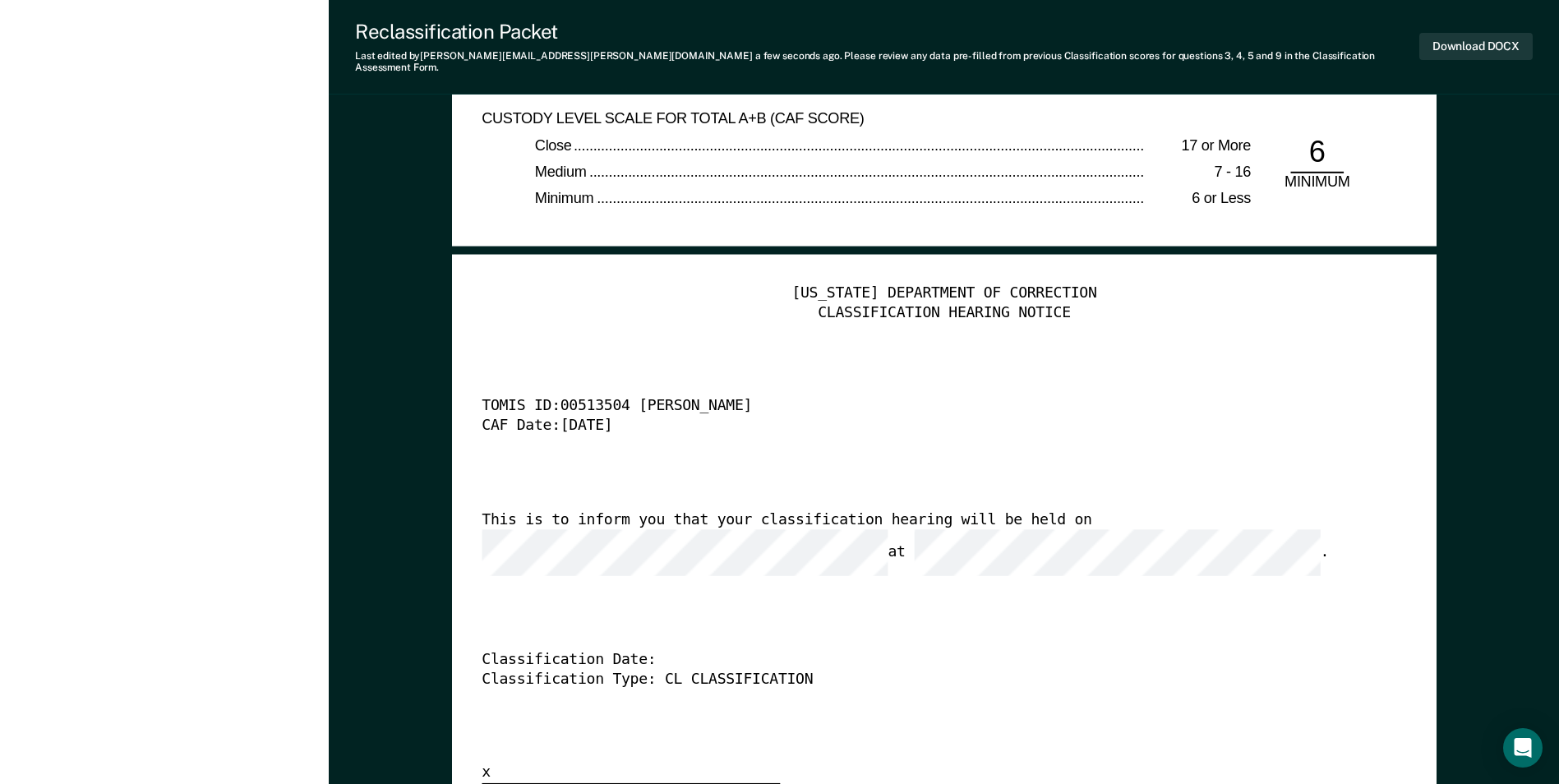
scroll to position [4108, 0]
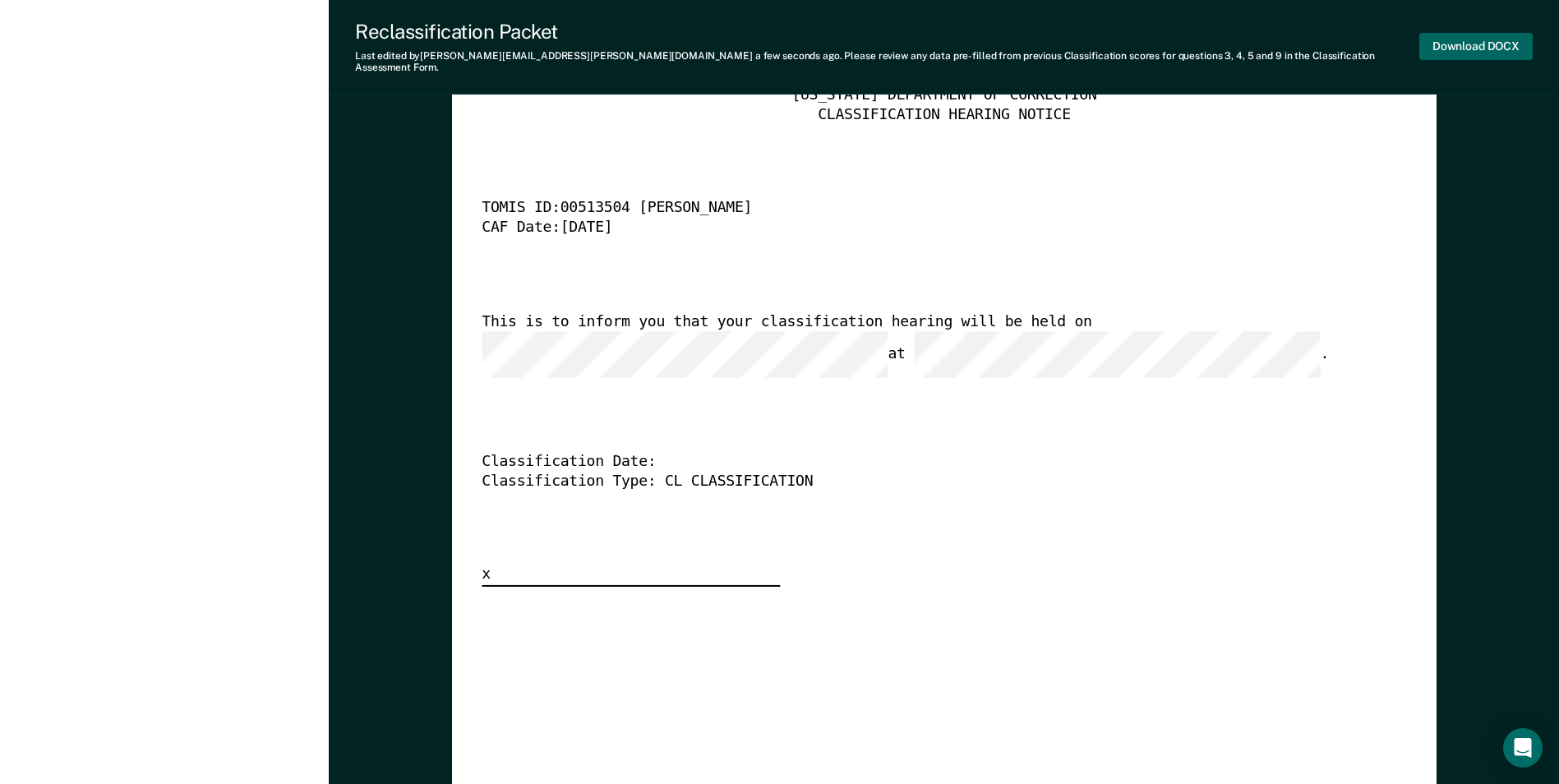
click at [1455, 41] on button "Download DOCX" at bounding box center [1476, 46] width 114 height 27
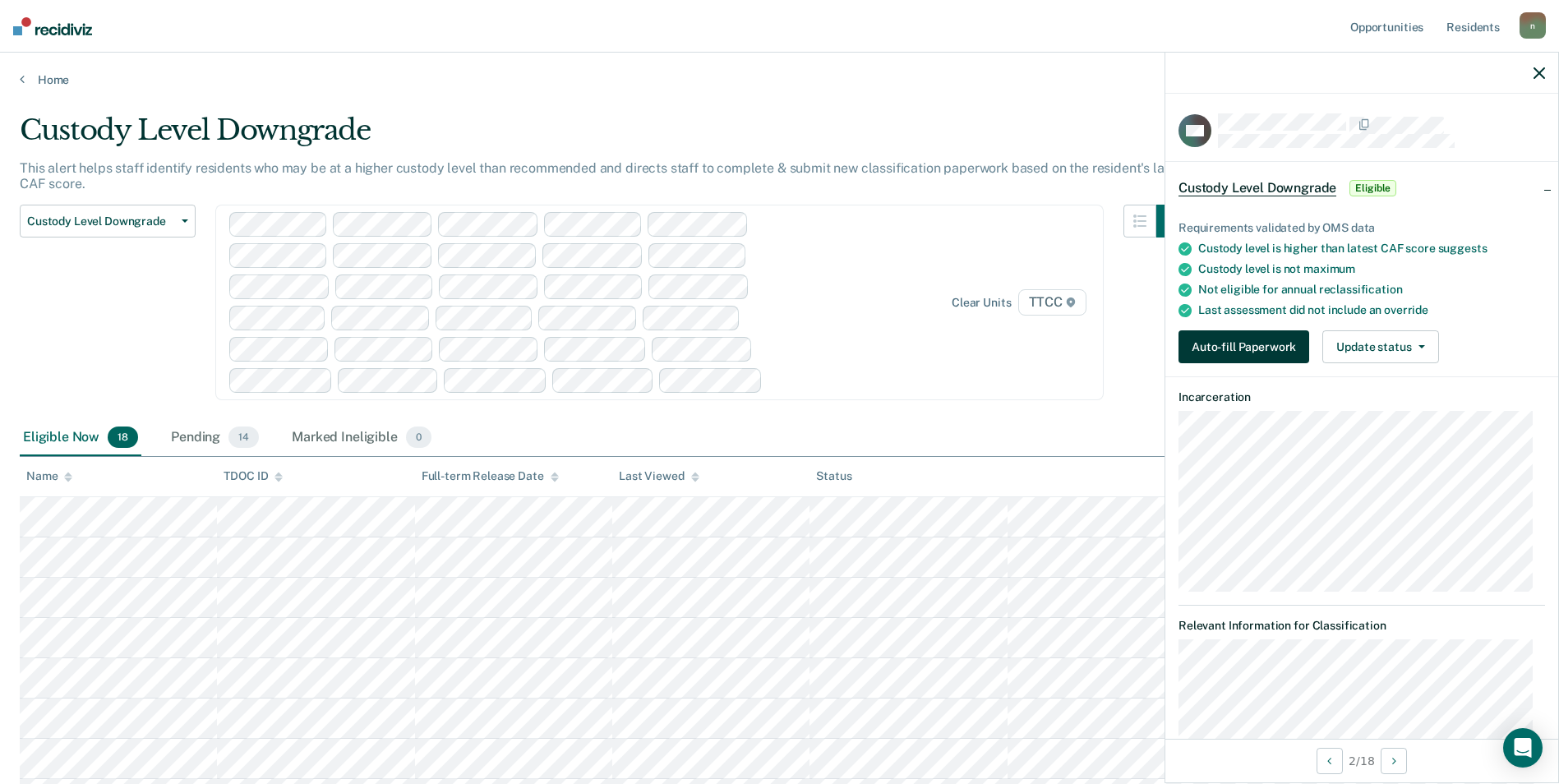
click at [1263, 349] on button "Auto-fill Paperwork" at bounding box center [1243, 347] width 130 height 33
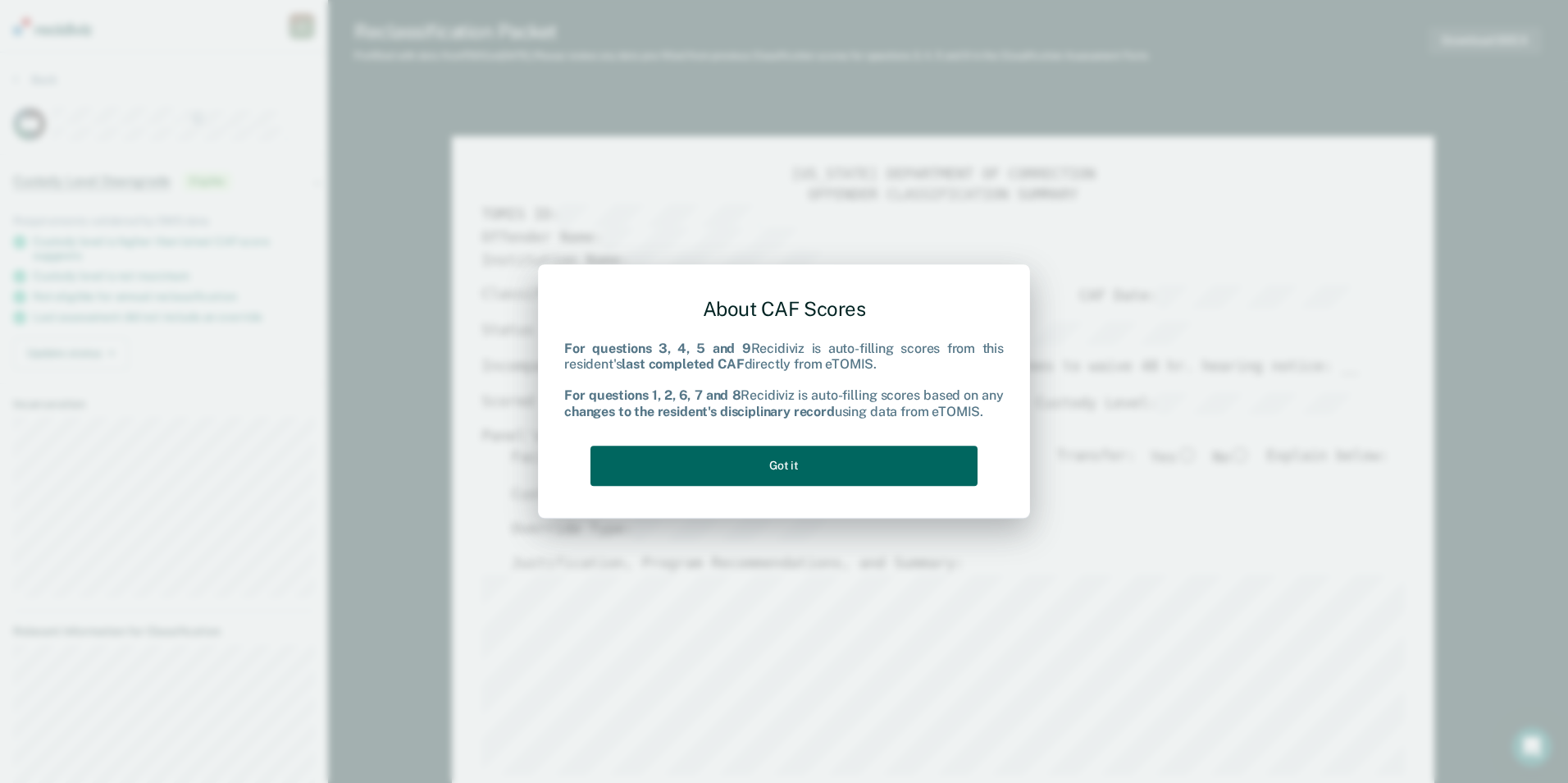
click at [830, 464] on button "Got it" at bounding box center [784, 465] width 387 height 40
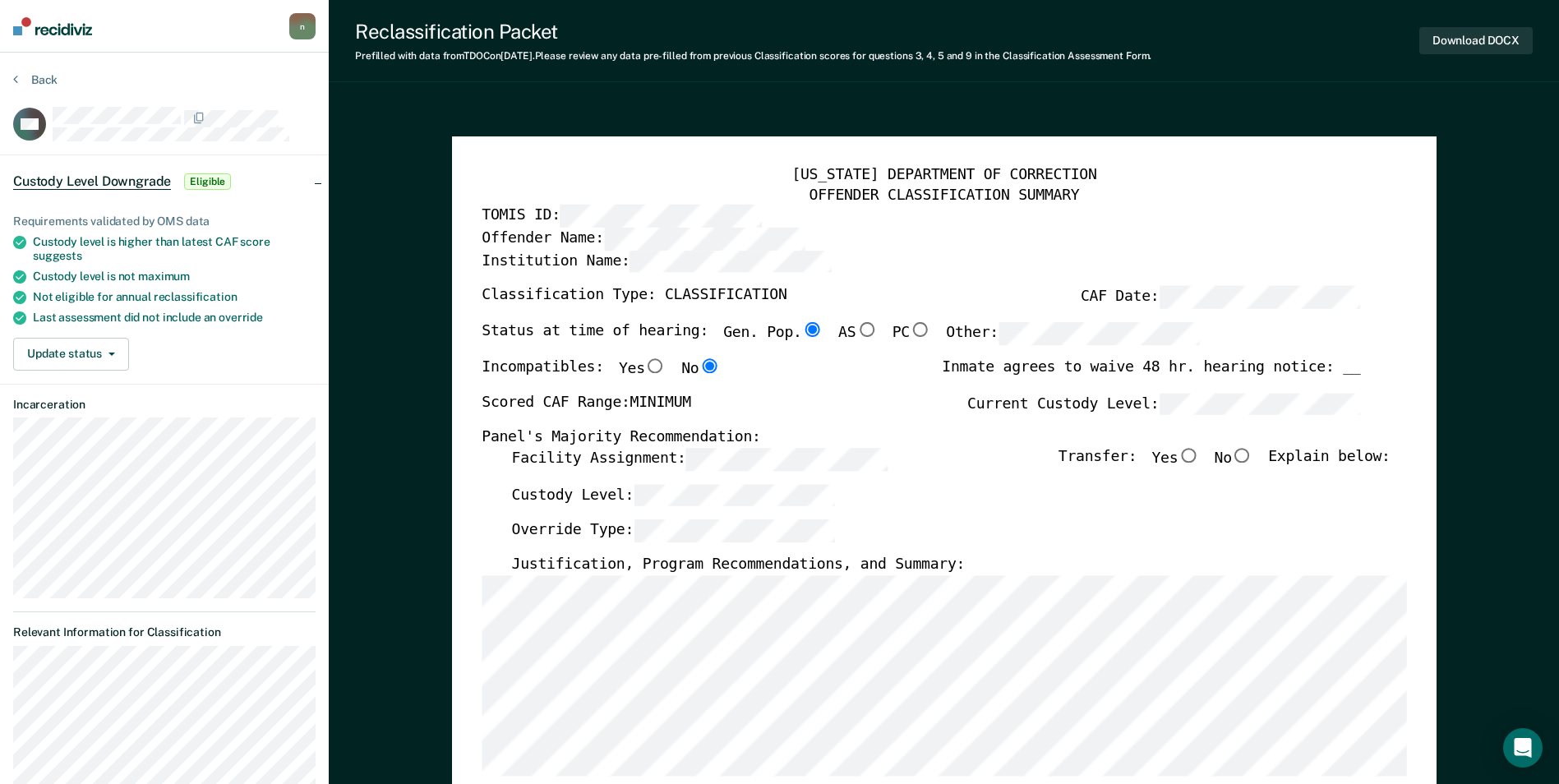
click at [1253, 458] on input "No" at bounding box center [1242, 454] width 21 height 15
type textarea "x"
radio input "true"
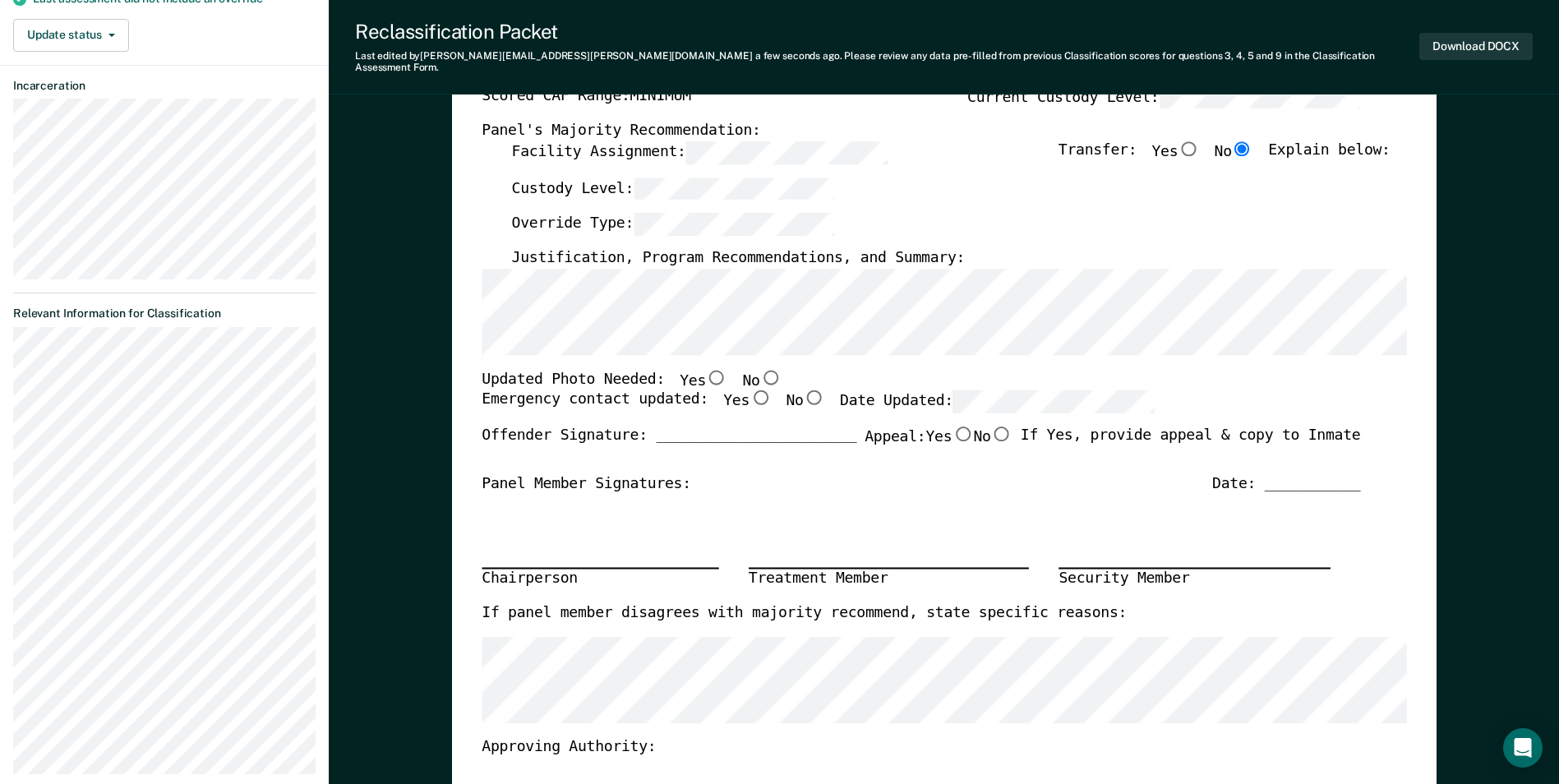
scroll to position [329, 0]
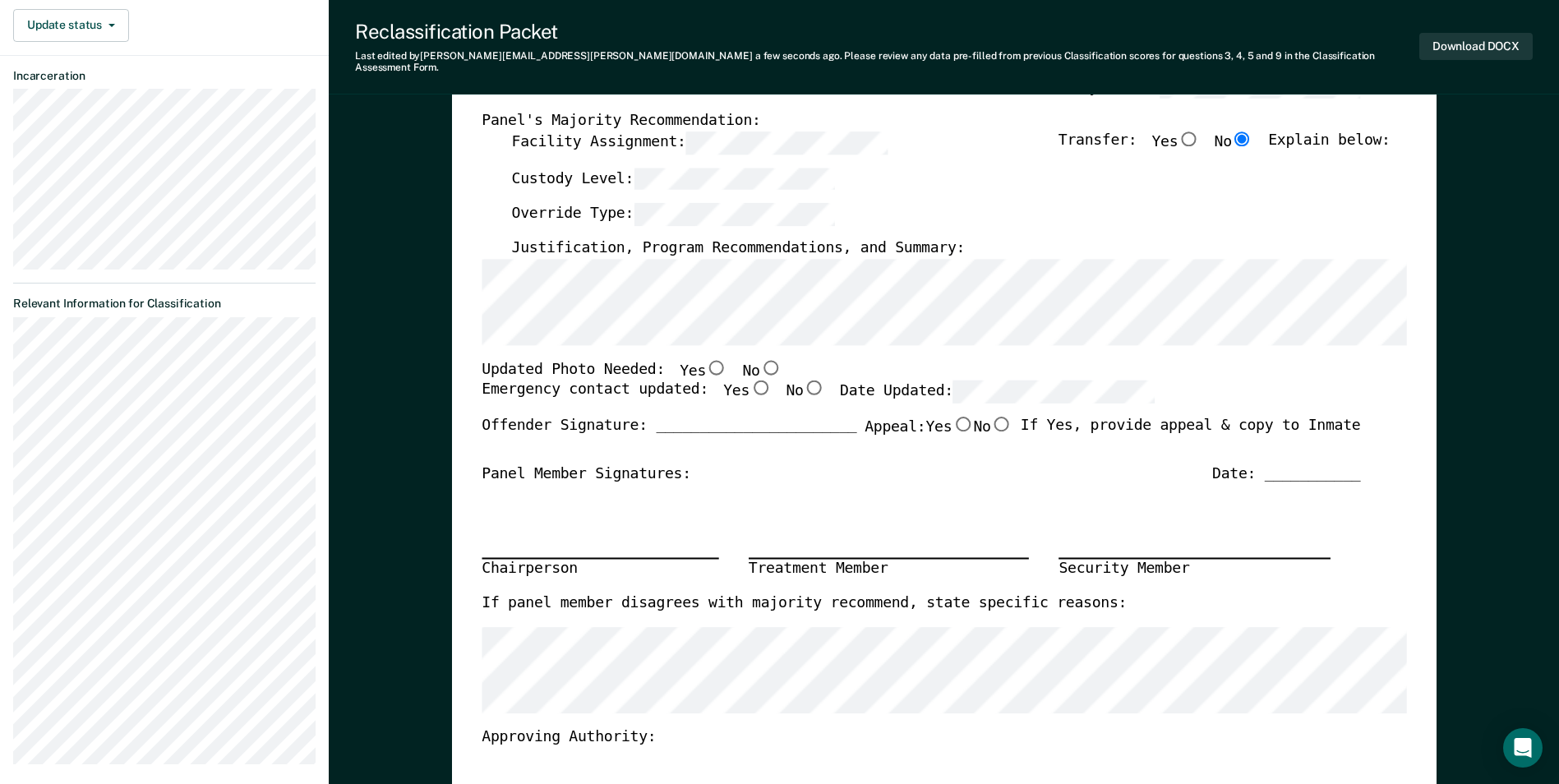
click at [759, 359] on input "No" at bounding box center [769, 366] width 21 height 15
type textarea "x"
radio input "true"
click at [749, 380] on input "Yes" at bounding box center [760, 387] width 21 height 15
type textarea "x"
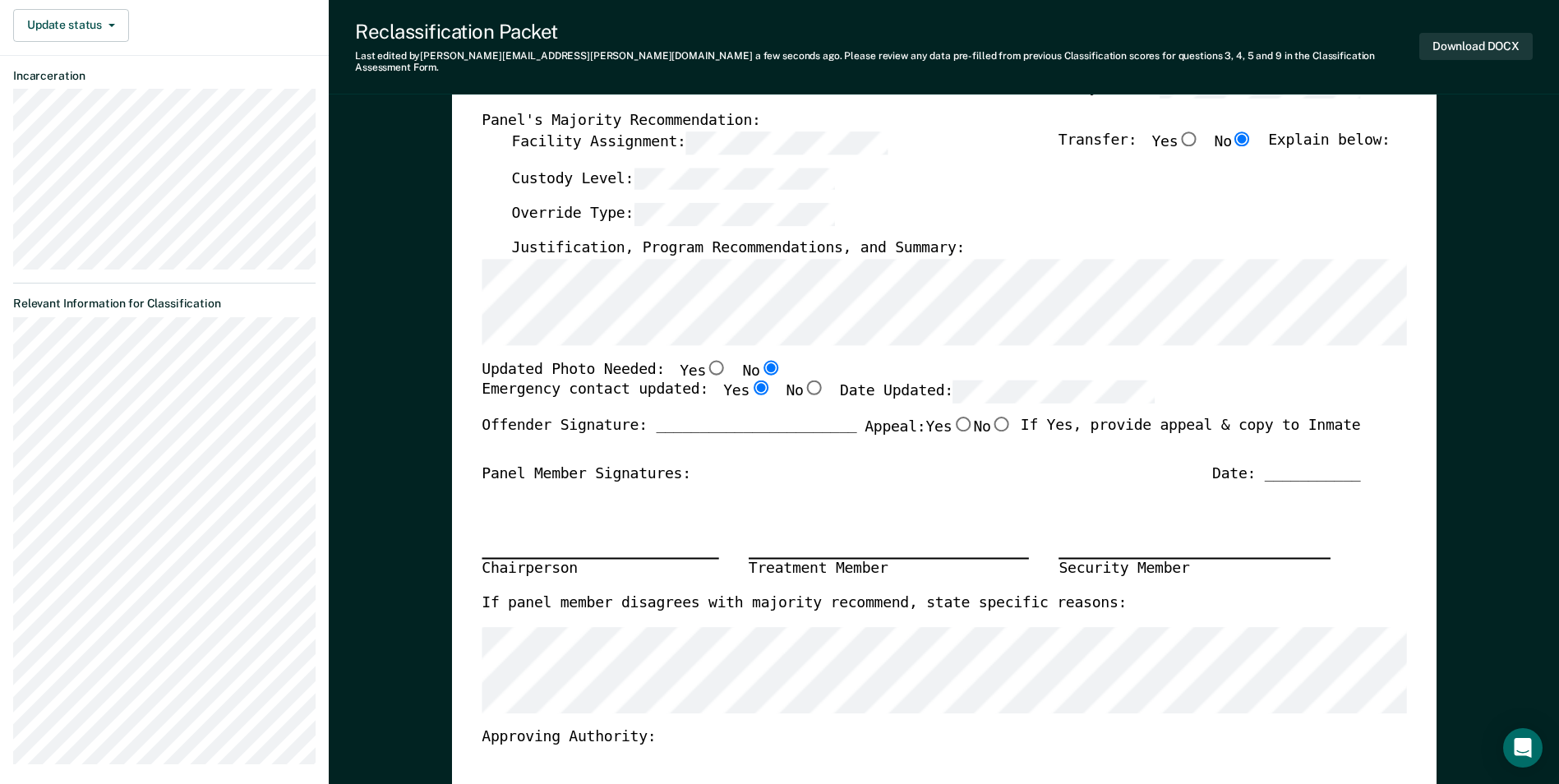
radio input "true"
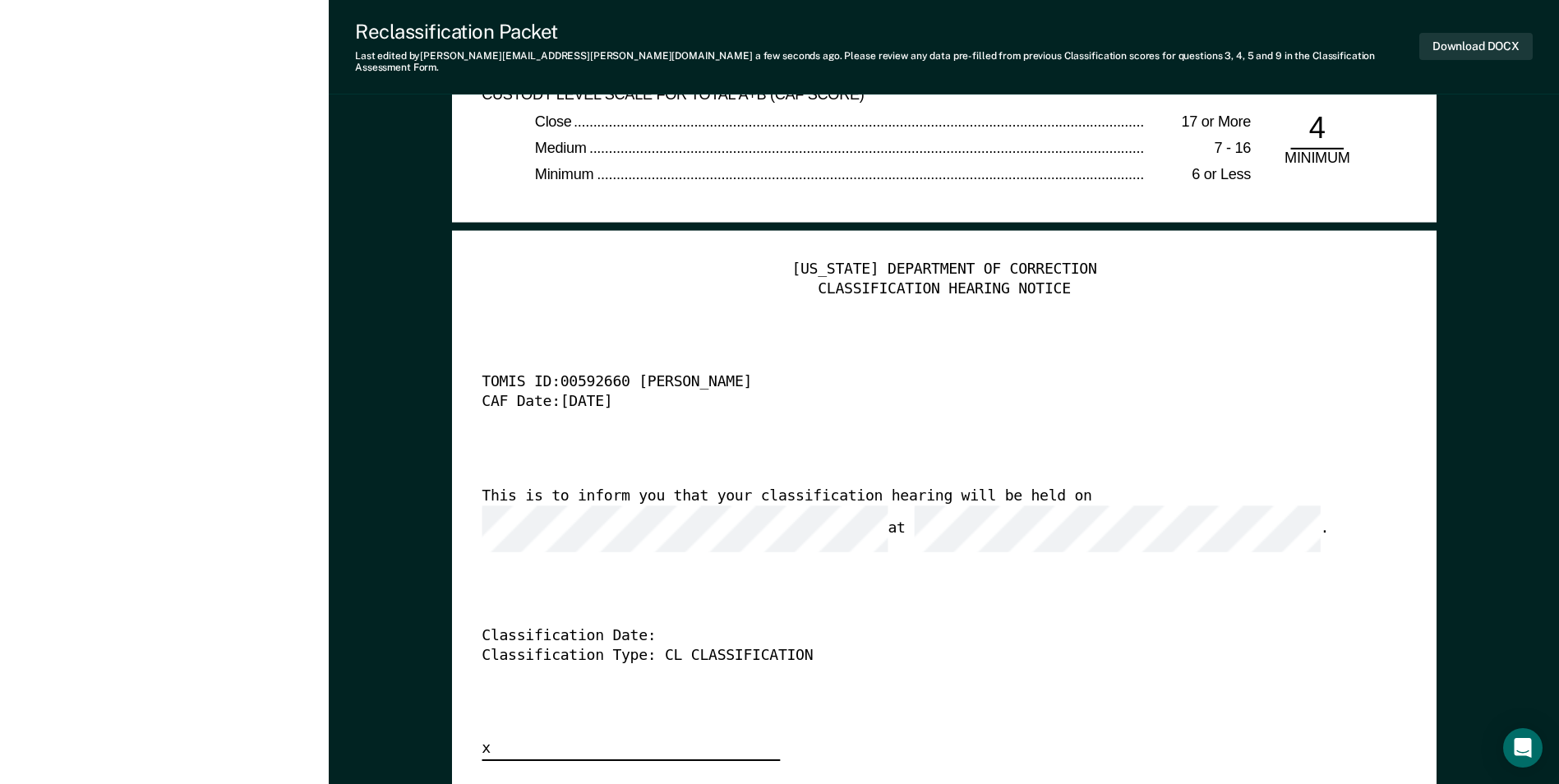
scroll to position [4108, 0]
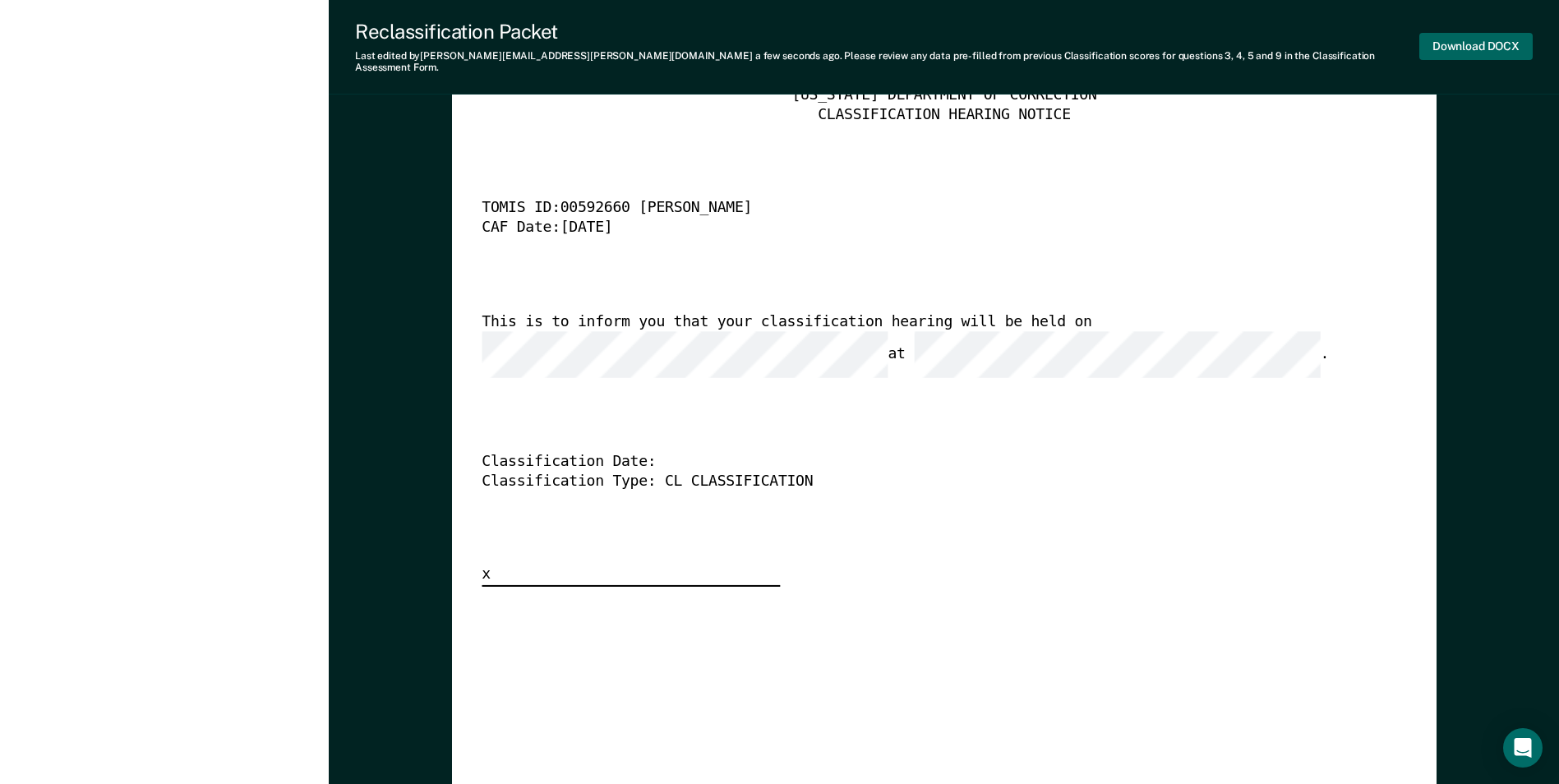
click at [1479, 37] on button "Download DOCX" at bounding box center [1476, 46] width 114 height 27
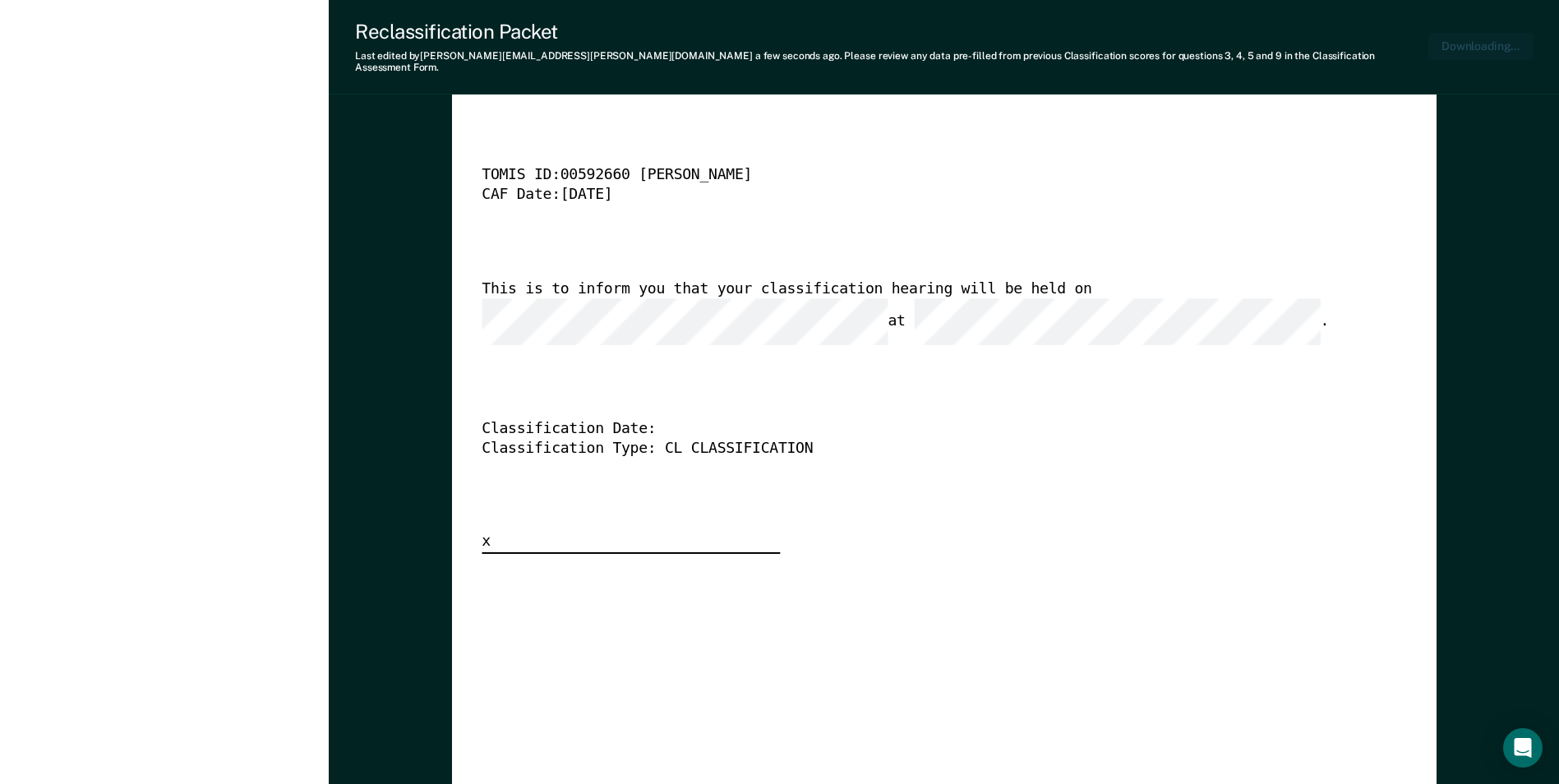
type textarea "x"
